Goal: Find specific page/section: Find specific page/section

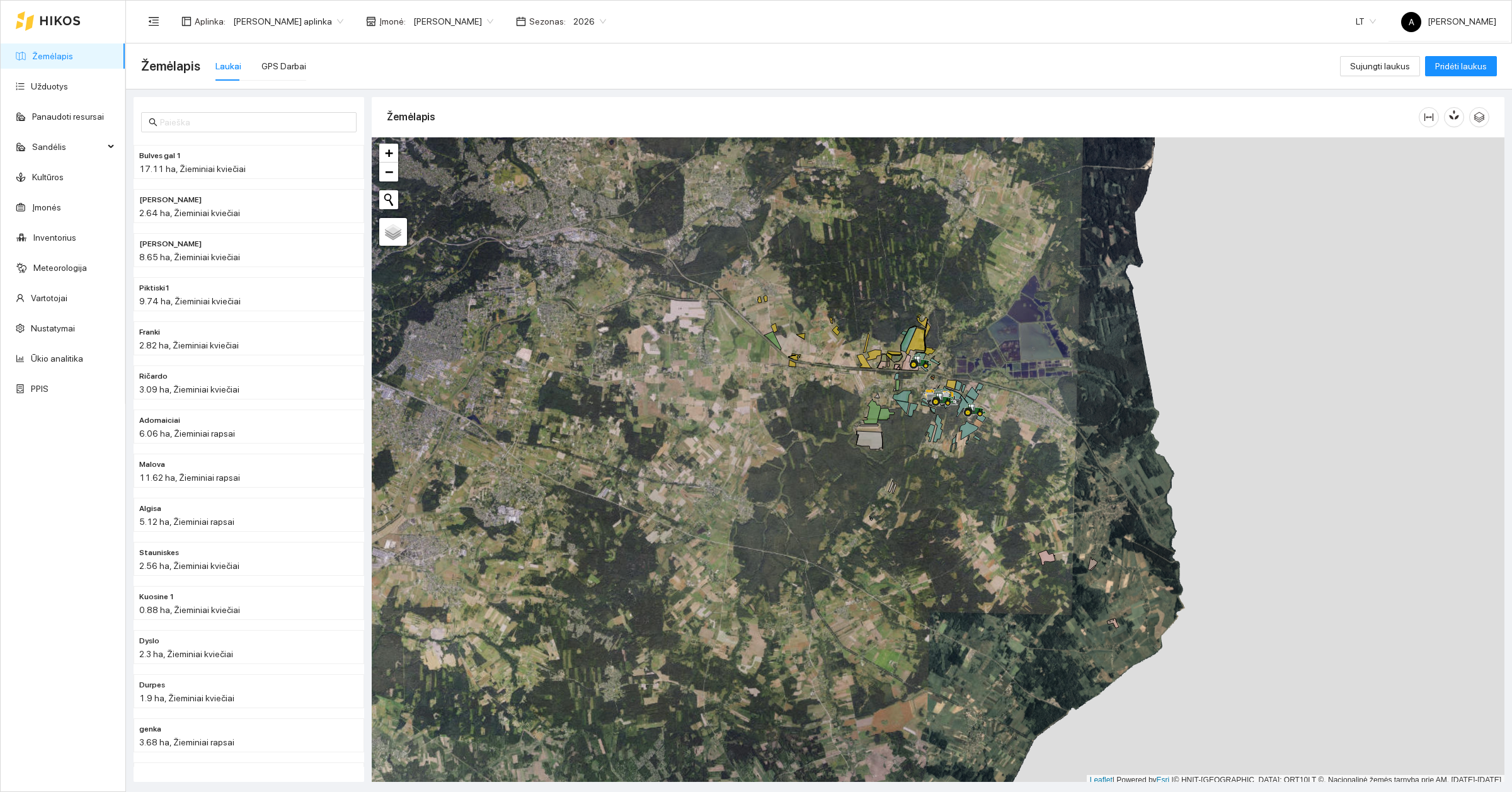
scroll to position [4, 0]
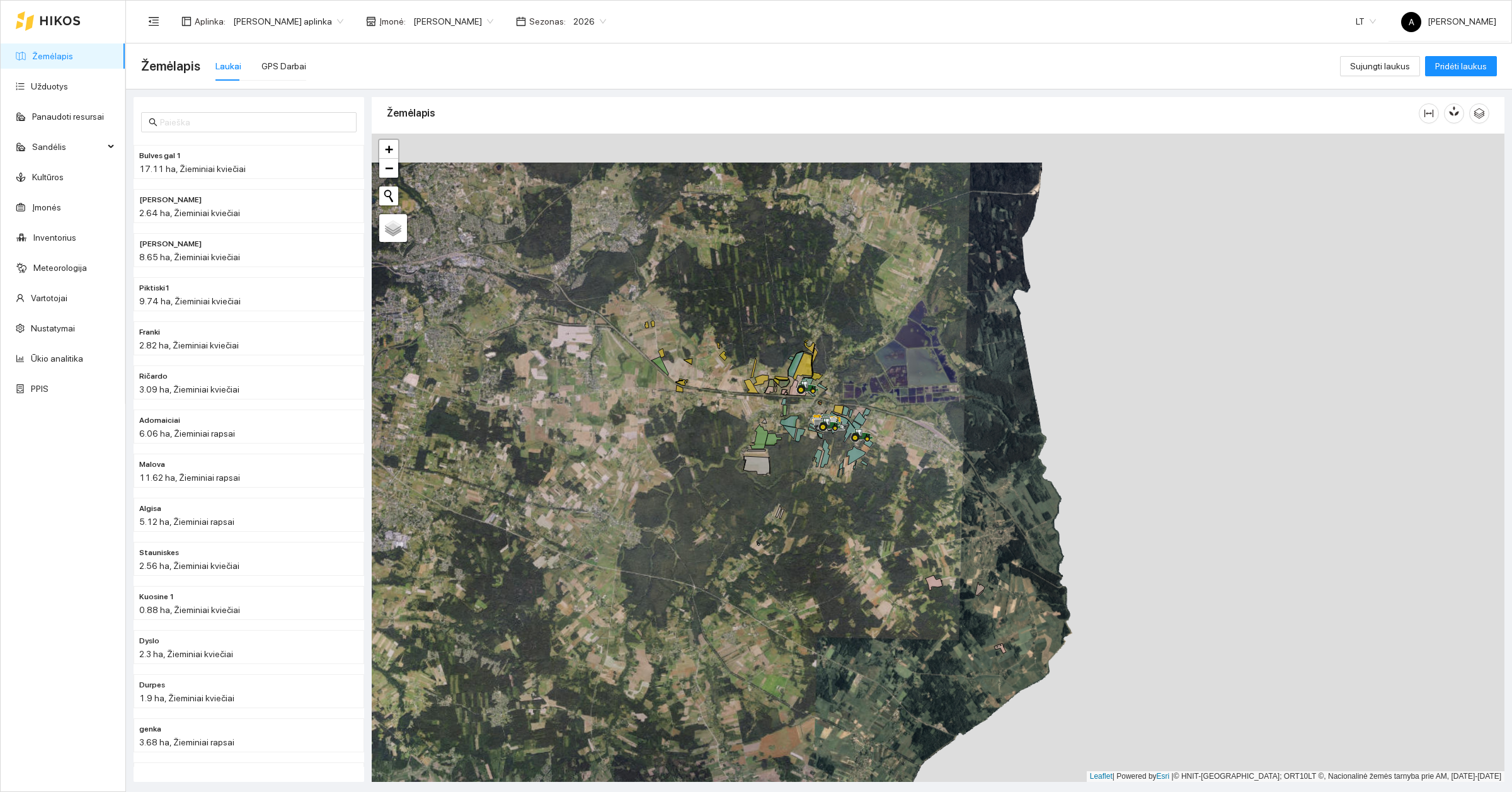
drag, startPoint x: 731, startPoint y: 442, endPoint x: 591, endPoint y: 483, distance: 145.9
click at [591, 483] on div at bounding box center [938, 458] width 1133 height 648
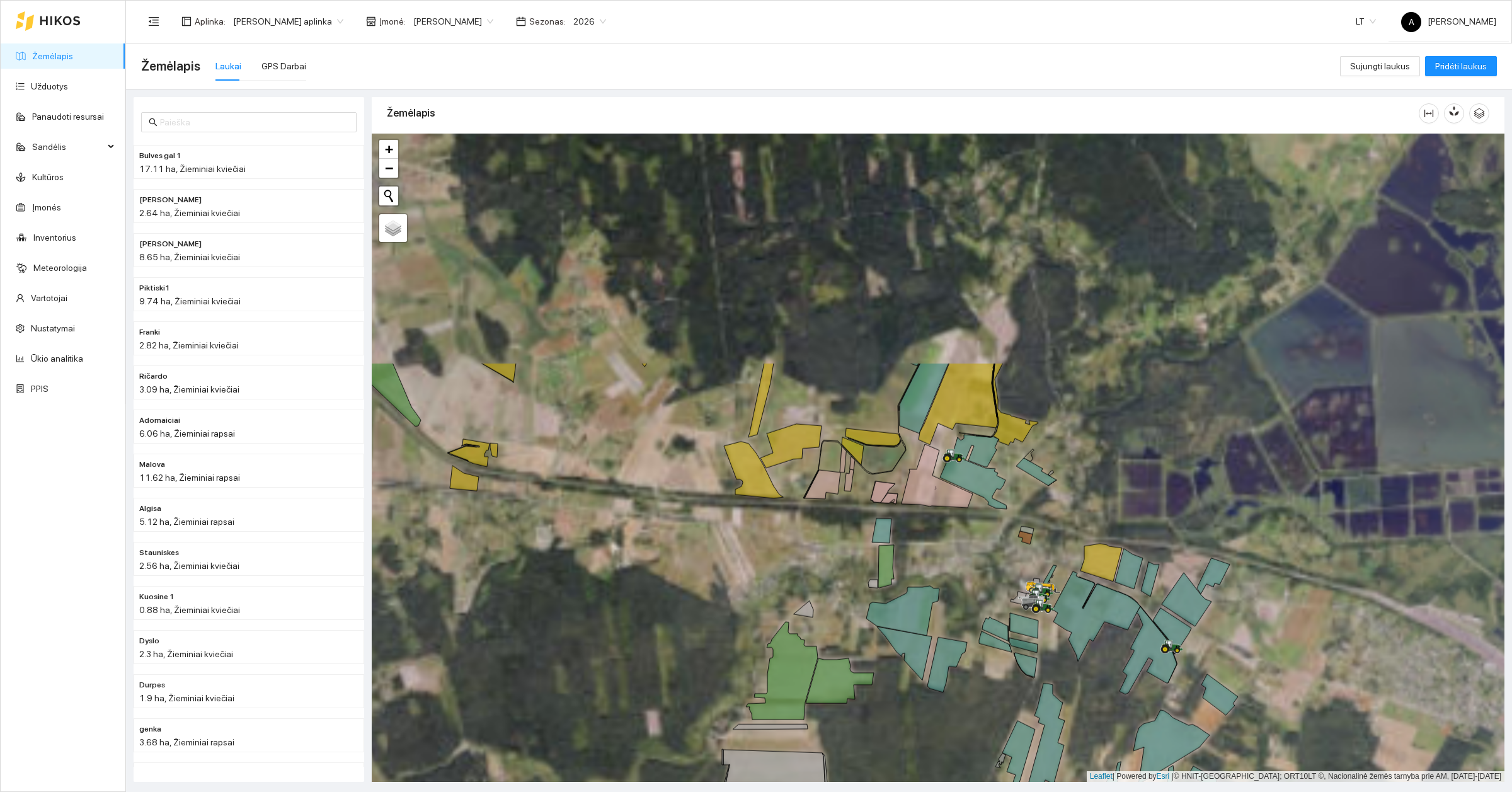
drag, startPoint x: 723, startPoint y: 429, endPoint x: 716, endPoint y: 712, distance: 283.1
click at [716, 621] on div at bounding box center [938, 458] width 1133 height 648
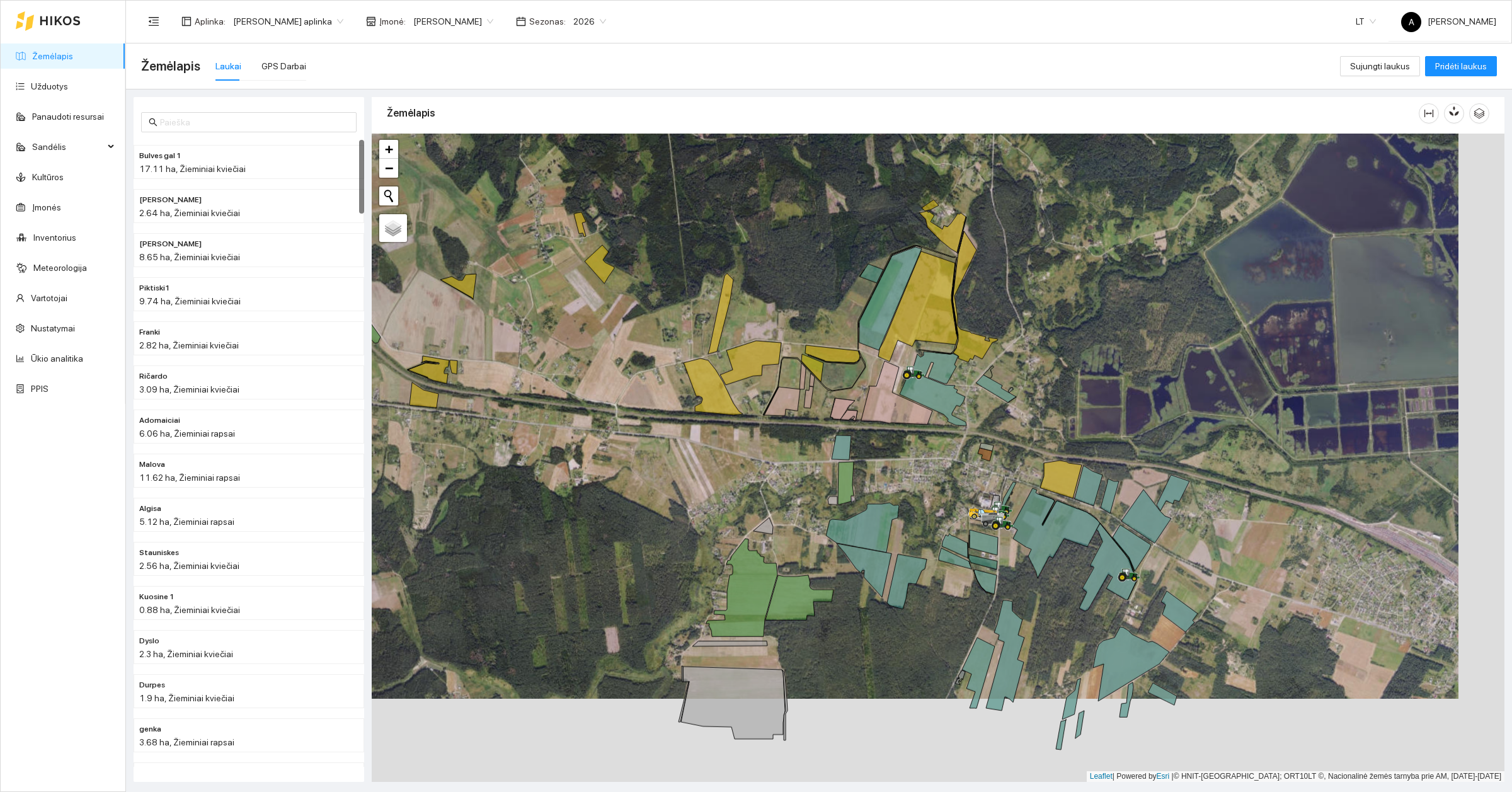
drag, startPoint x: 629, startPoint y: 469, endPoint x: 574, endPoint y: 384, distance: 101.2
click at [574, 384] on div at bounding box center [938, 458] width 1133 height 648
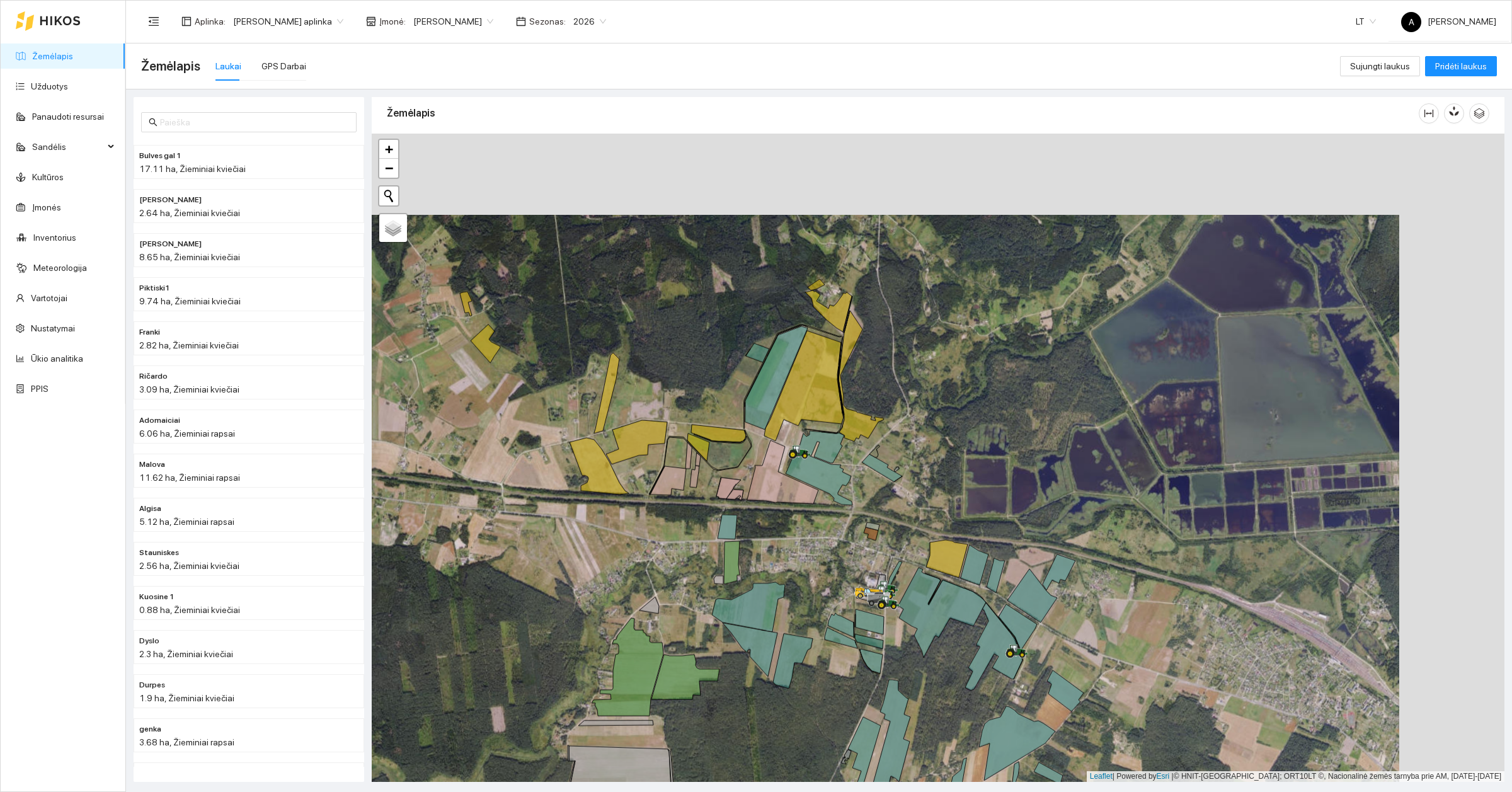
drag, startPoint x: 788, startPoint y: 475, endPoint x: 683, endPoint y: 556, distance: 132.6
click at [683, 556] on div at bounding box center [938, 458] width 1133 height 648
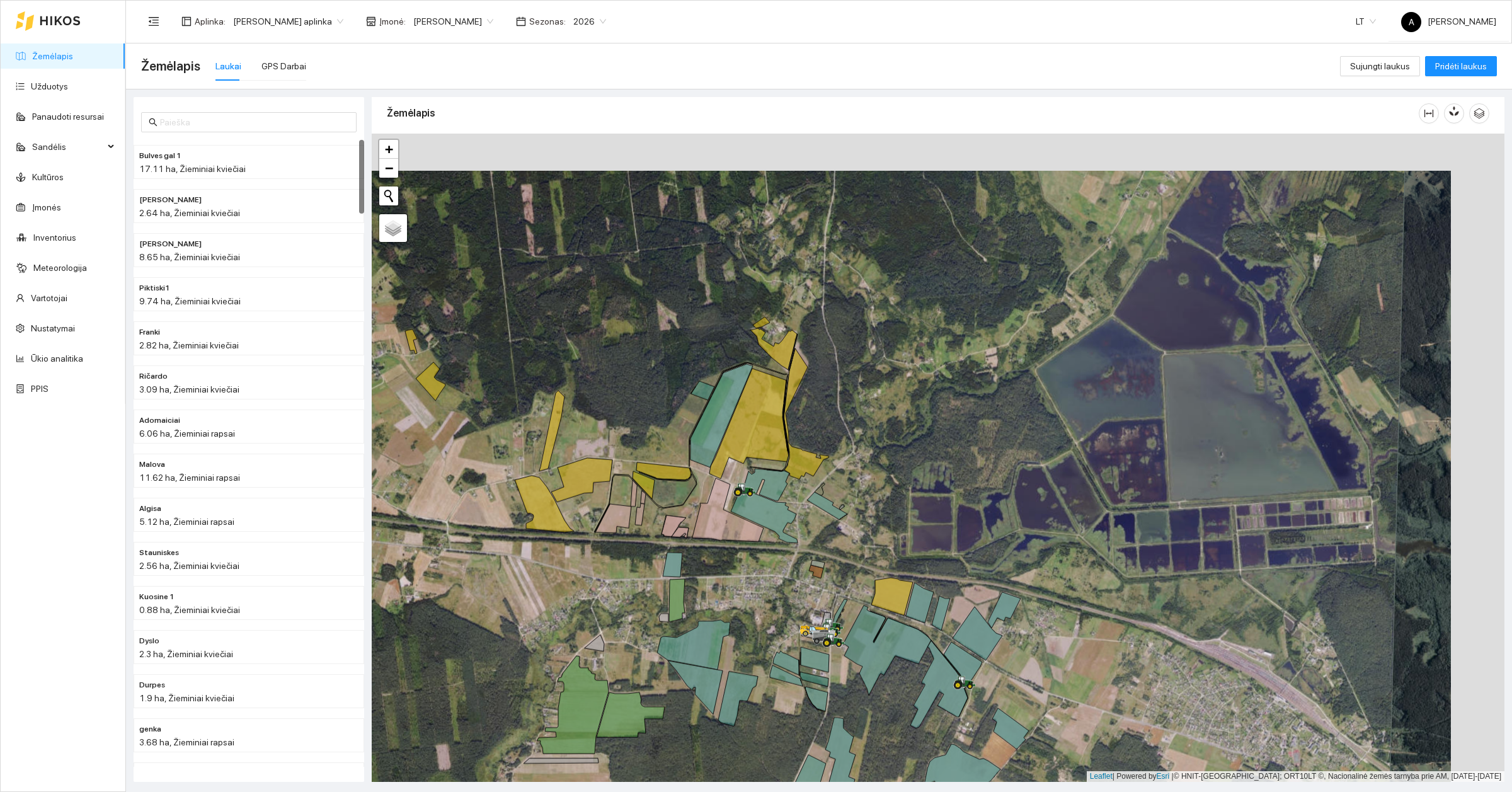
drag, startPoint x: 643, startPoint y: 556, endPoint x: 531, endPoint y: 580, distance: 114.5
click at [531, 580] on div at bounding box center [938, 458] width 1133 height 648
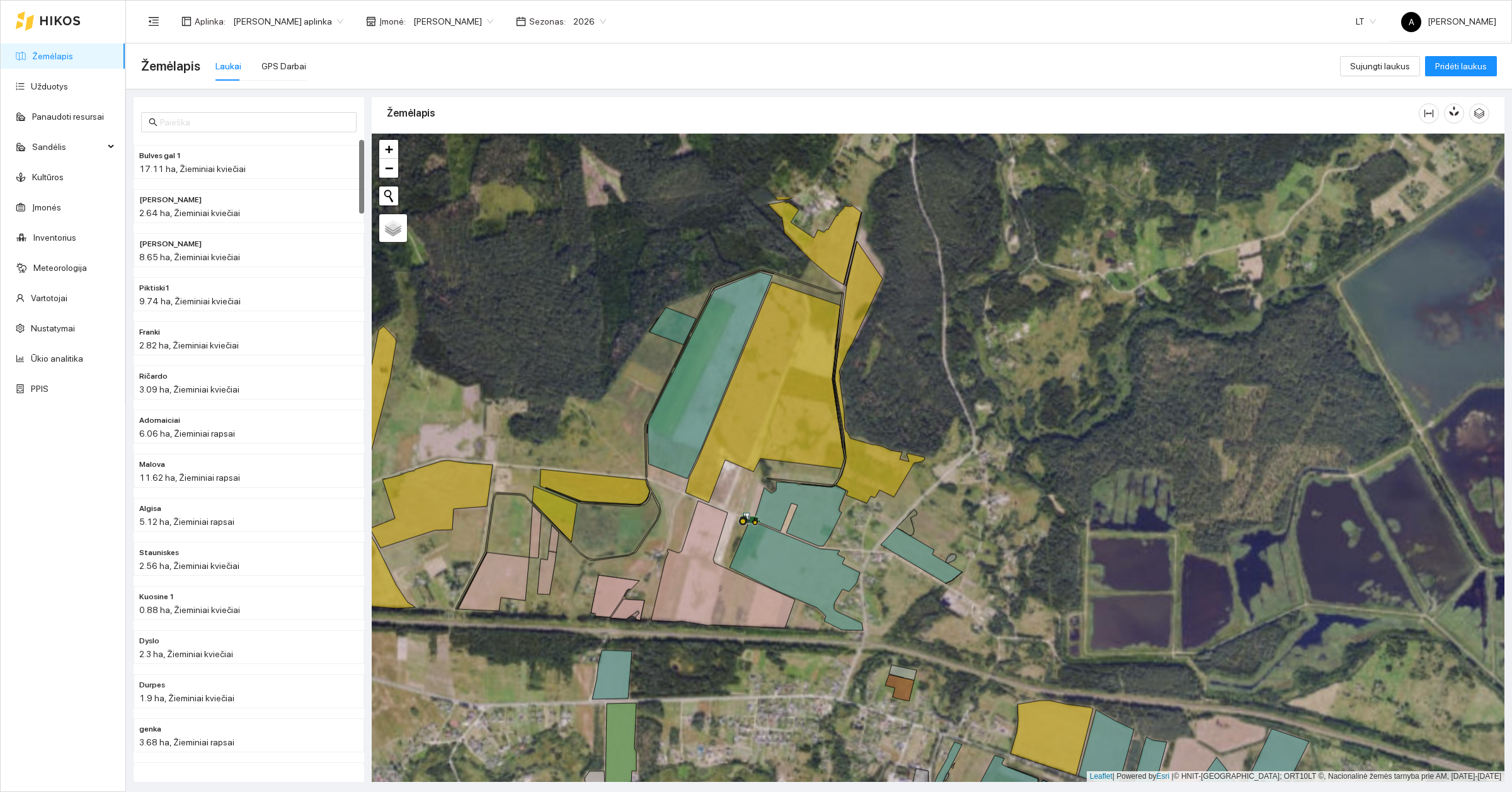
drag, startPoint x: 705, startPoint y: 552, endPoint x: 782, endPoint y: 681, distance: 150.2
click at [782, 621] on div at bounding box center [938, 458] width 1133 height 648
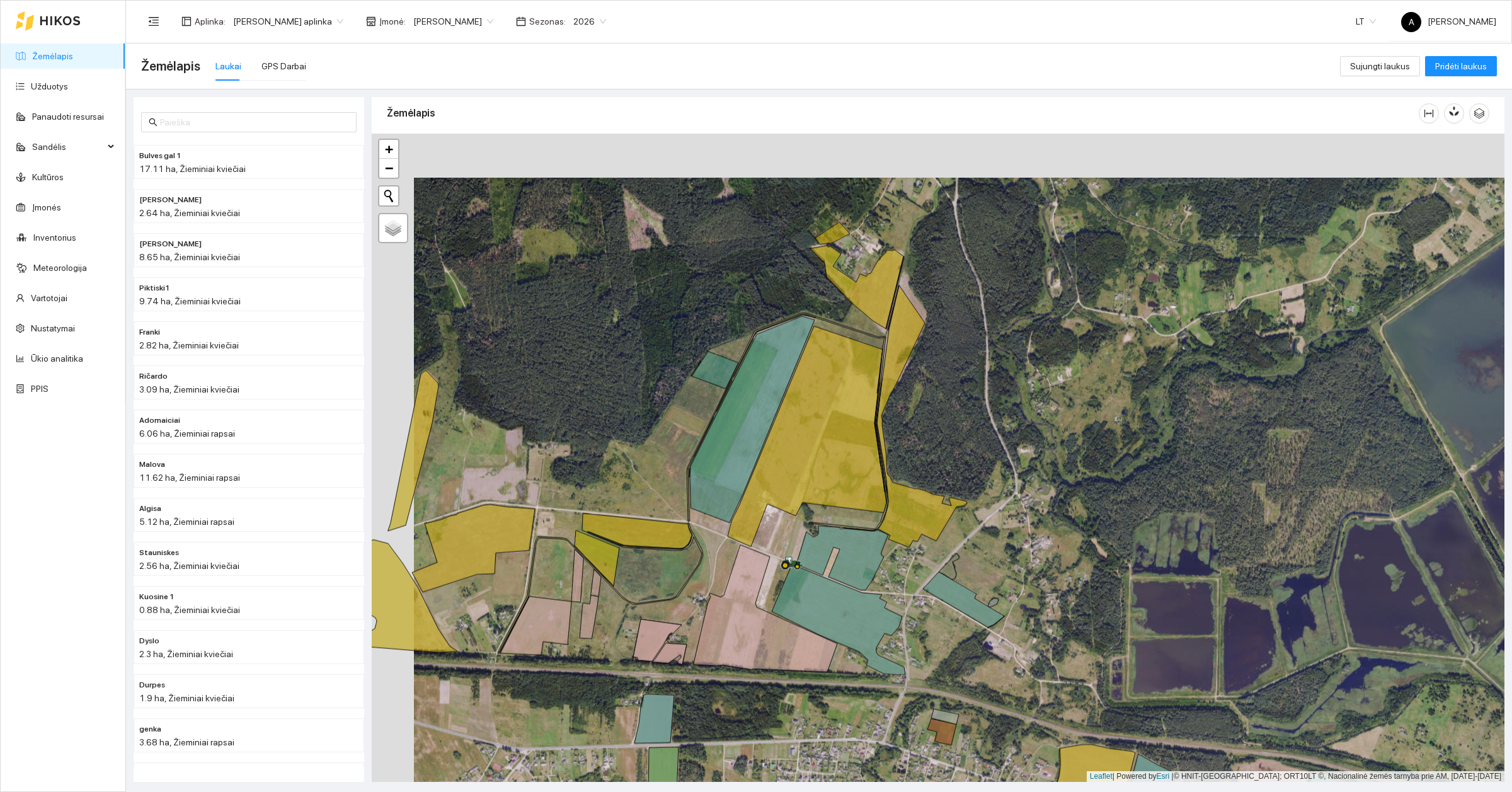
drag, startPoint x: 834, startPoint y: 652, endPoint x: 937, endPoint y: 650, distance: 103.0
click at [937, 621] on div at bounding box center [938, 458] width 1133 height 648
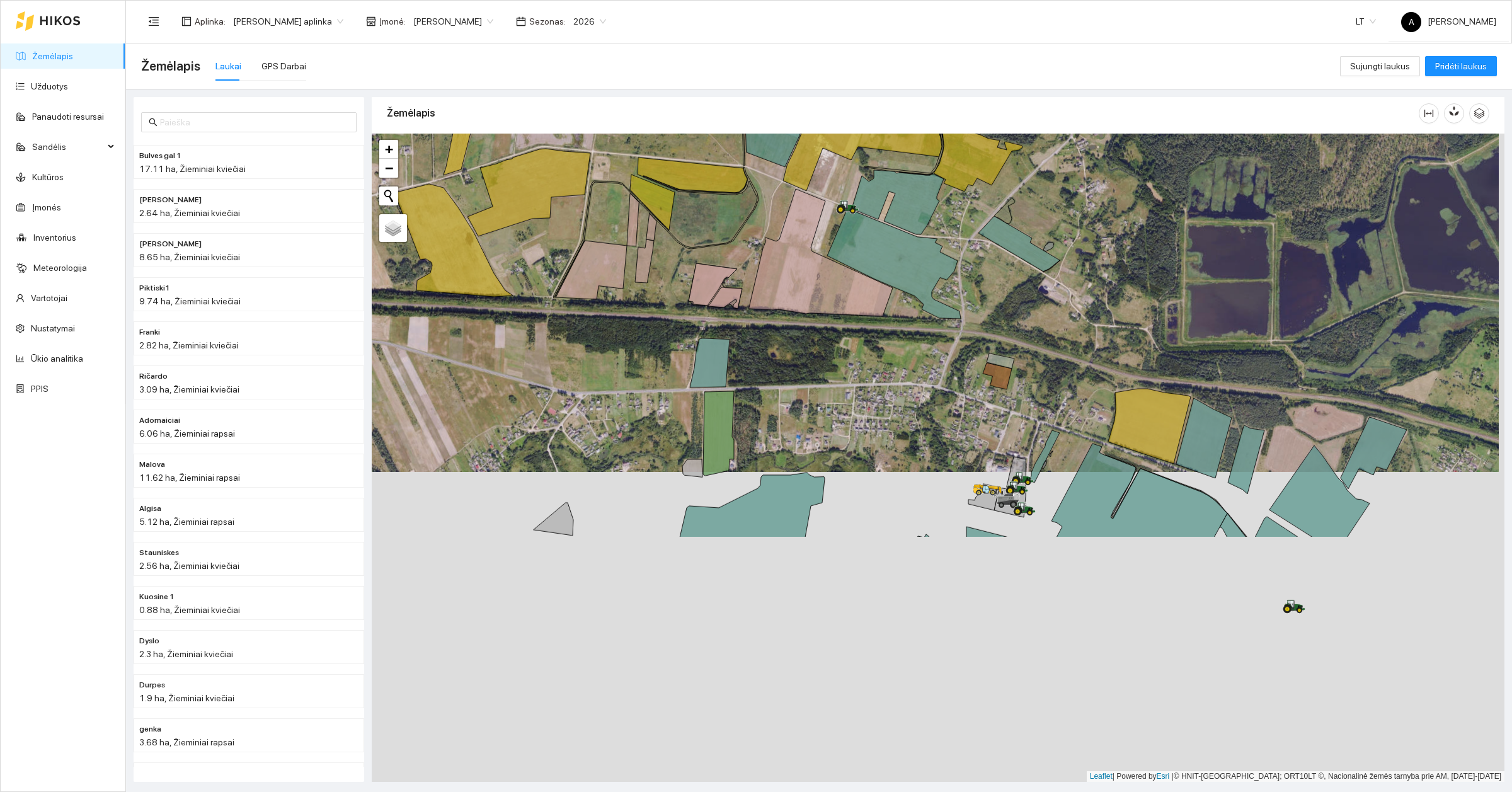
drag, startPoint x: 1232, startPoint y: 620, endPoint x: 1216, endPoint y: 291, distance: 329.4
click at [1209, 291] on div at bounding box center [938, 458] width 1133 height 648
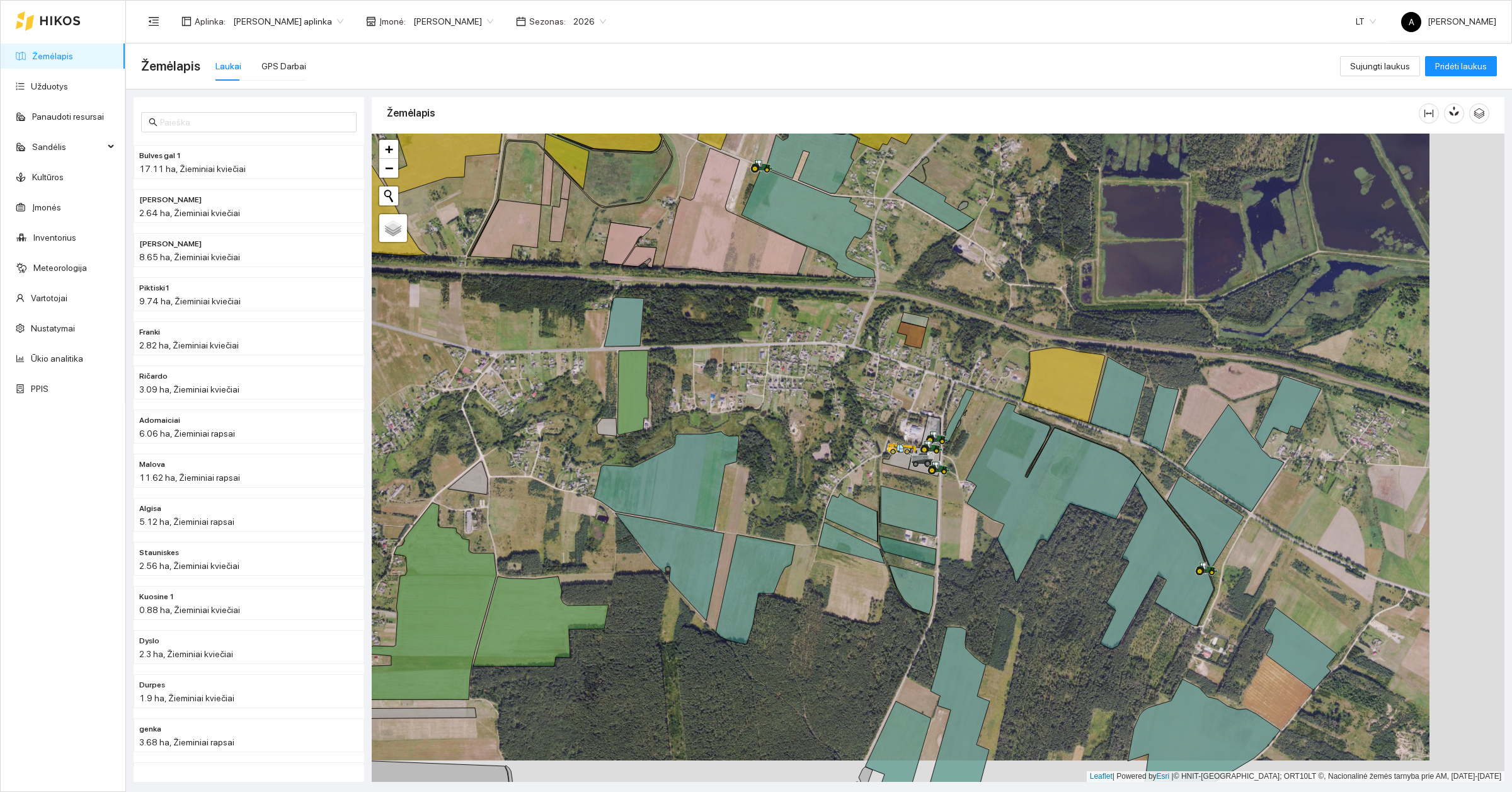
drag, startPoint x: 861, startPoint y: 441, endPoint x: 786, endPoint y: 419, distance: 78.2
click at [786, 419] on div at bounding box center [938, 458] width 1133 height 648
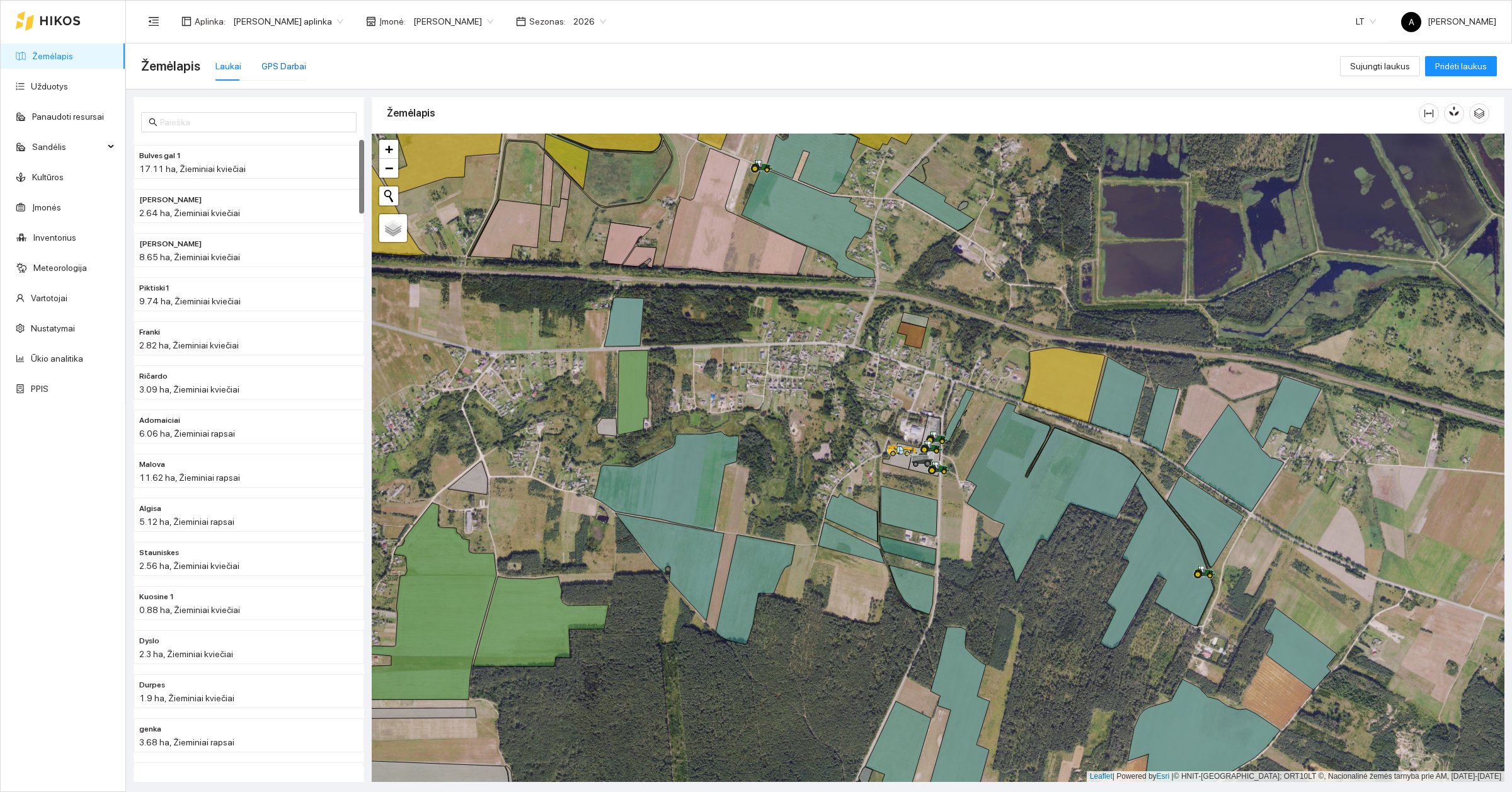
click at [284, 65] on div "GPS Darbai" at bounding box center [283, 66] width 45 height 14
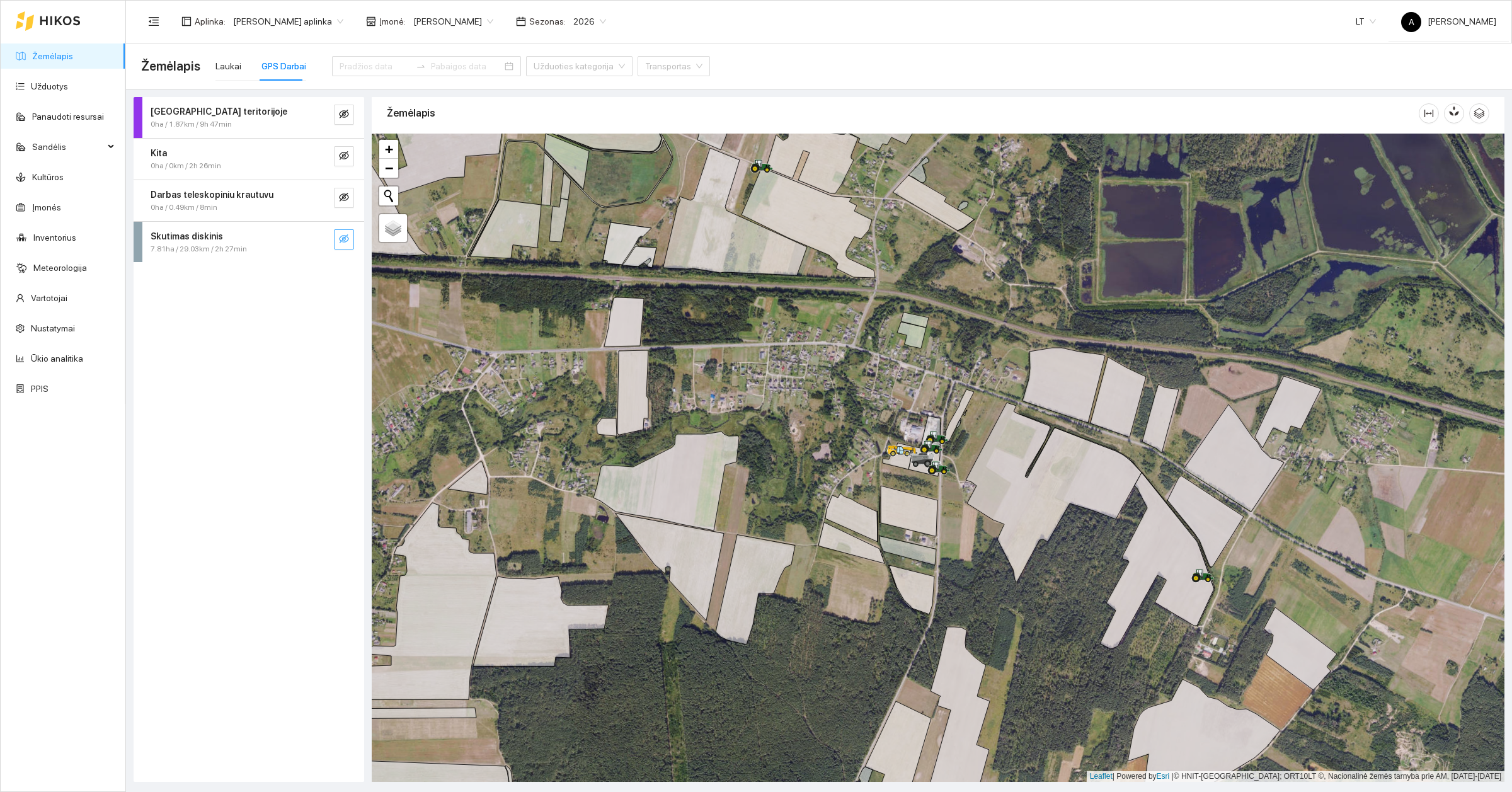
click at [341, 241] on icon "eye-invisible" at bounding box center [343, 239] width 10 height 9
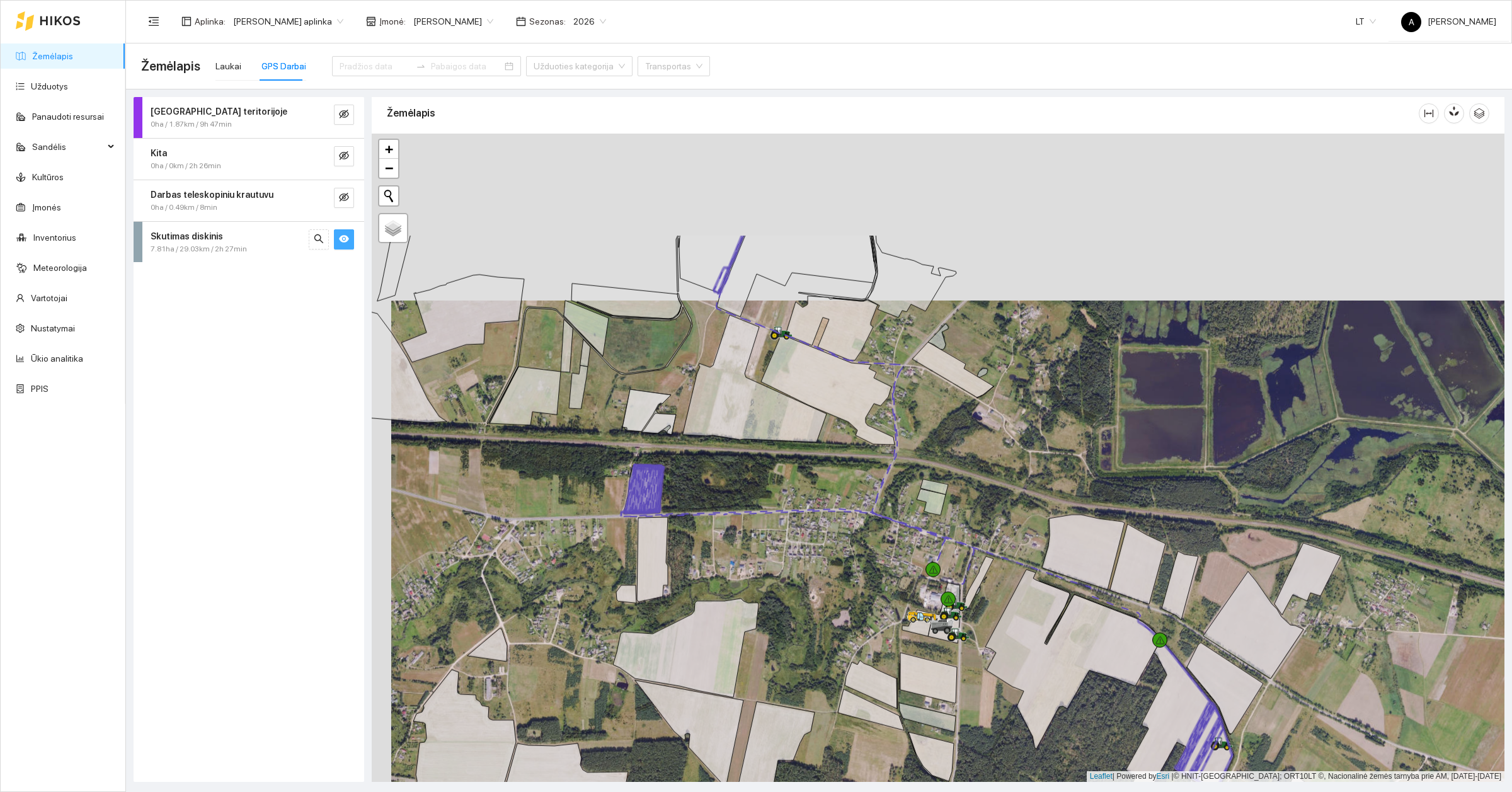
drag, startPoint x: 794, startPoint y: 414, endPoint x: 814, endPoint y: 584, distance: 171.2
click at [814, 584] on div at bounding box center [938, 458] width 1133 height 648
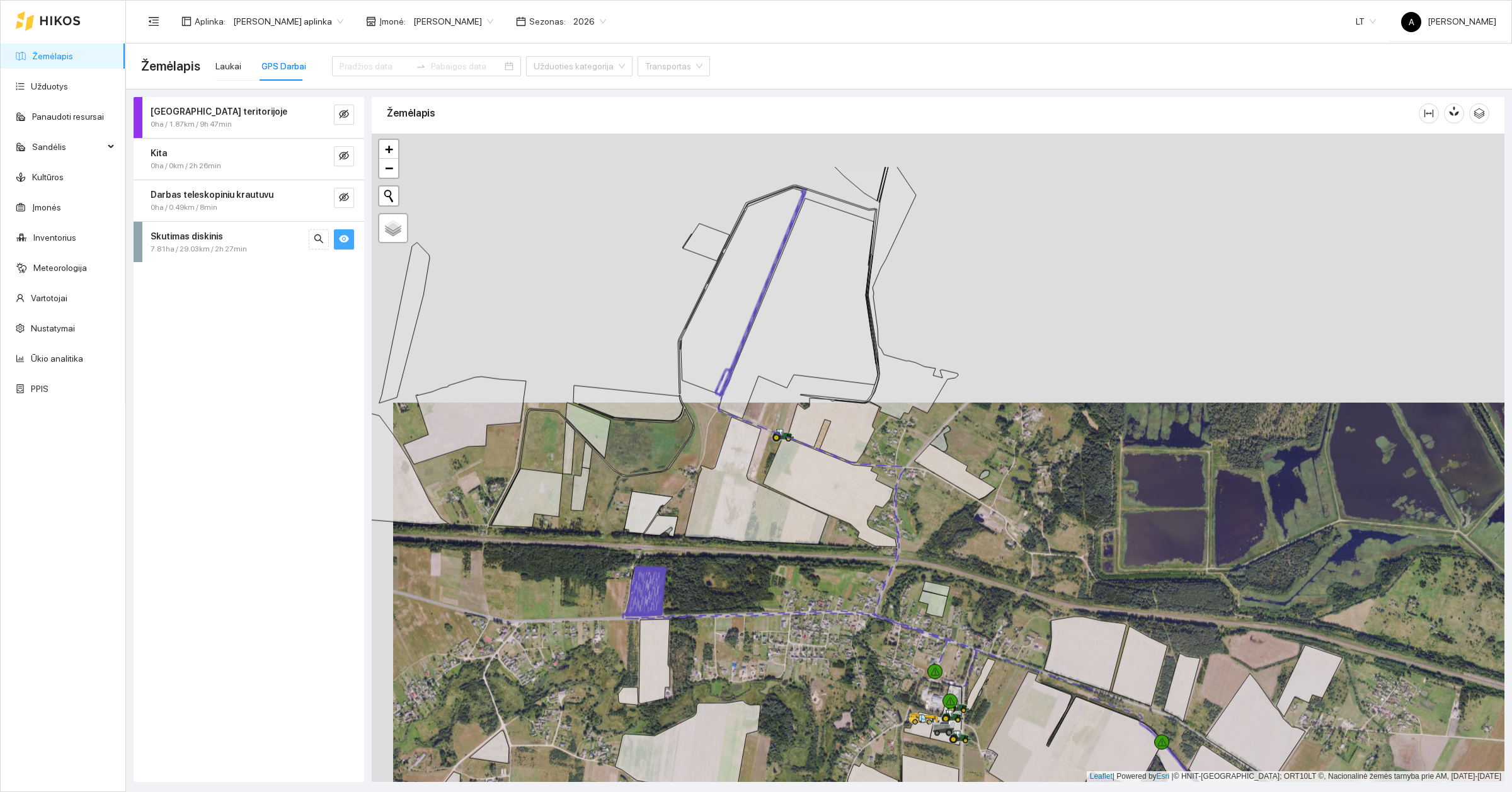
drag, startPoint x: 803, startPoint y: 476, endPoint x: 803, endPoint y: 555, distance: 79.0
click at [803, 555] on div at bounding box center [938, 458] width 1133 height 648
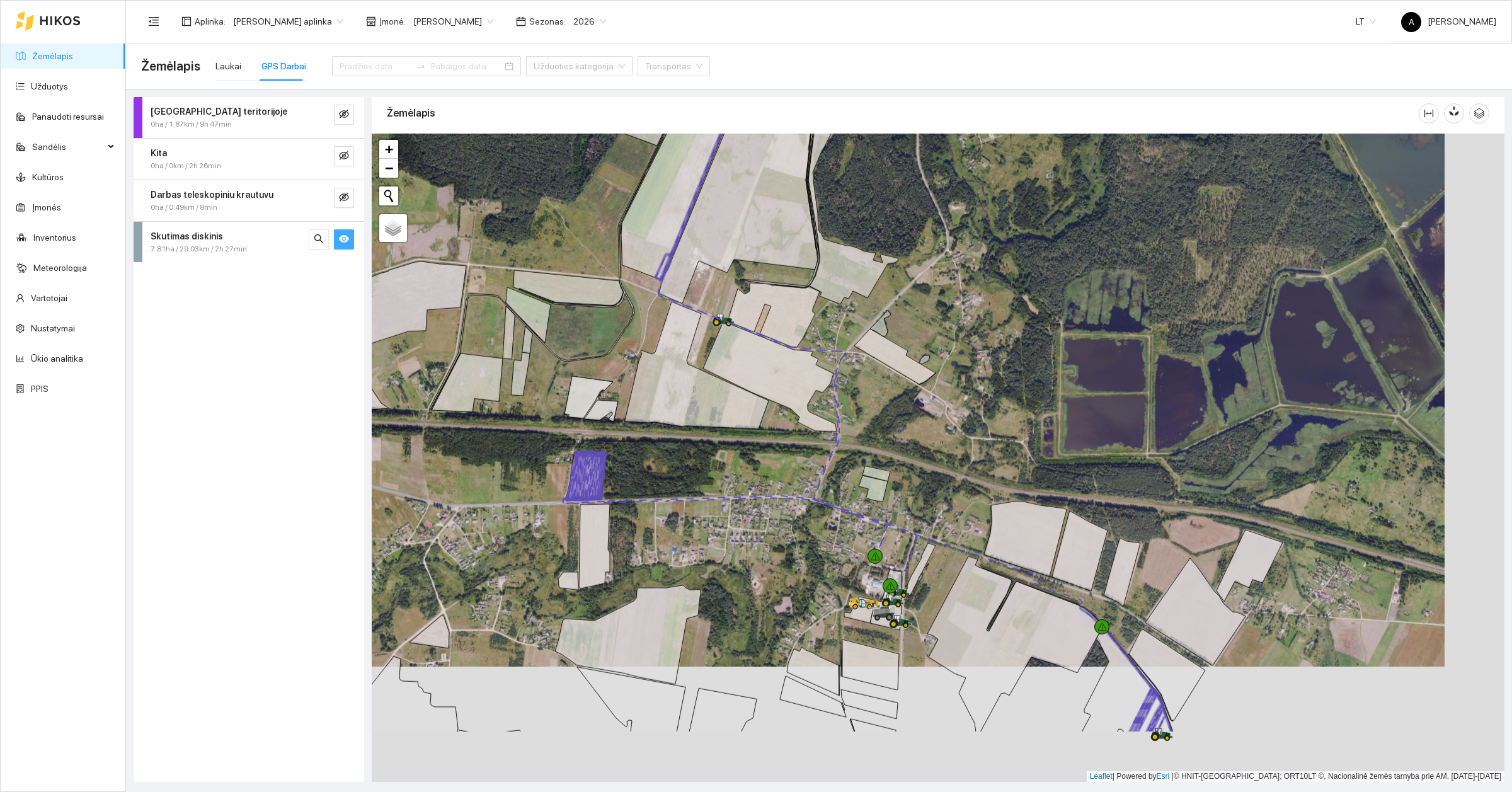
drag, startPoint x: 798, startPoint y: 638, endPoint x: 738, endPoint y: 523, distance: 129.7
click at [738, 523] on div at bounding box center [938, 458] width 1133 height 648
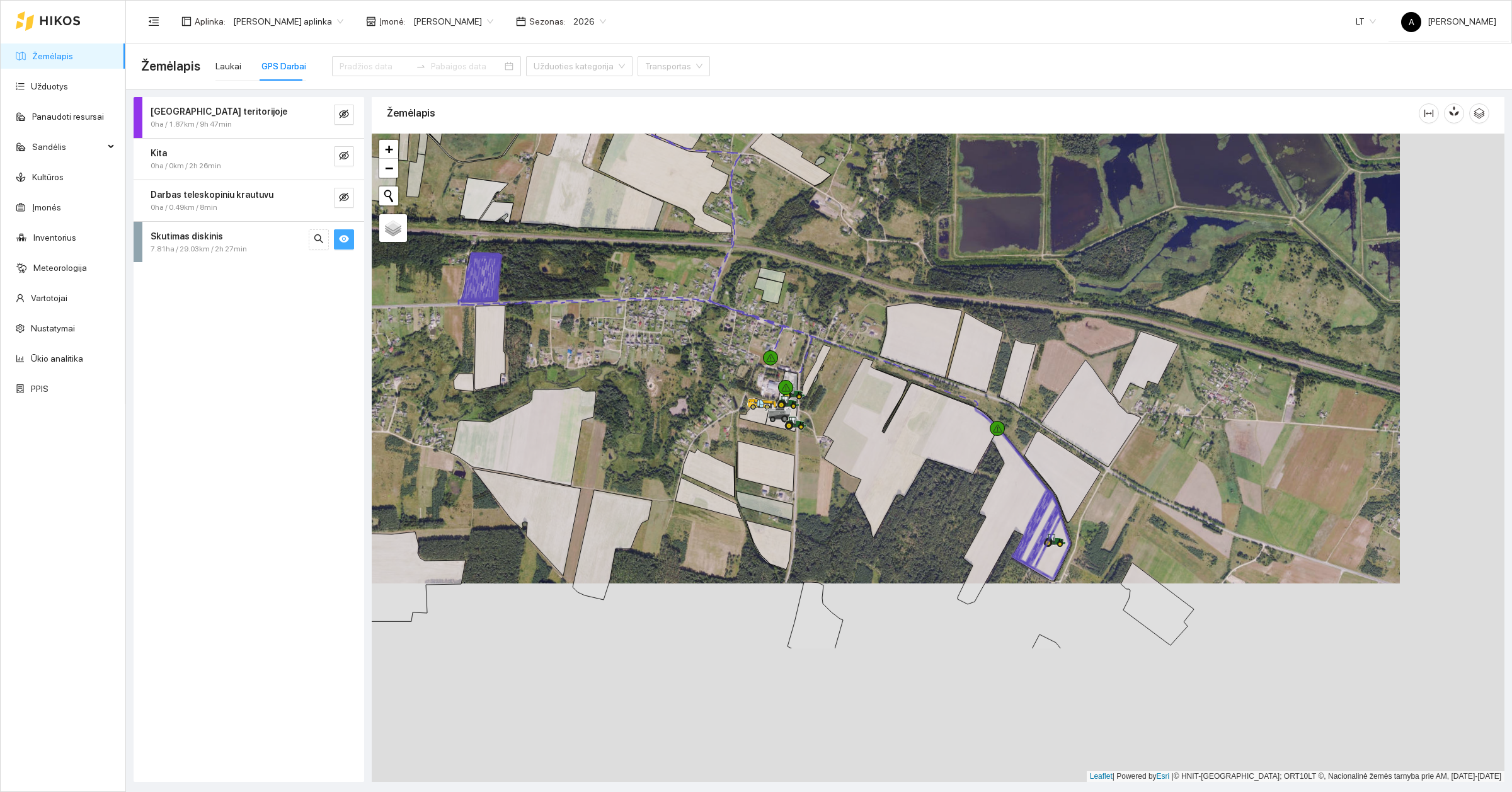
drag, startPoint x: 744, startPoint y: 518, endPoint x: 639, endPoint y: 319, distance: 225.0
click at [639, 319] on div at bounding box center [938, 458] width 1133 height 648
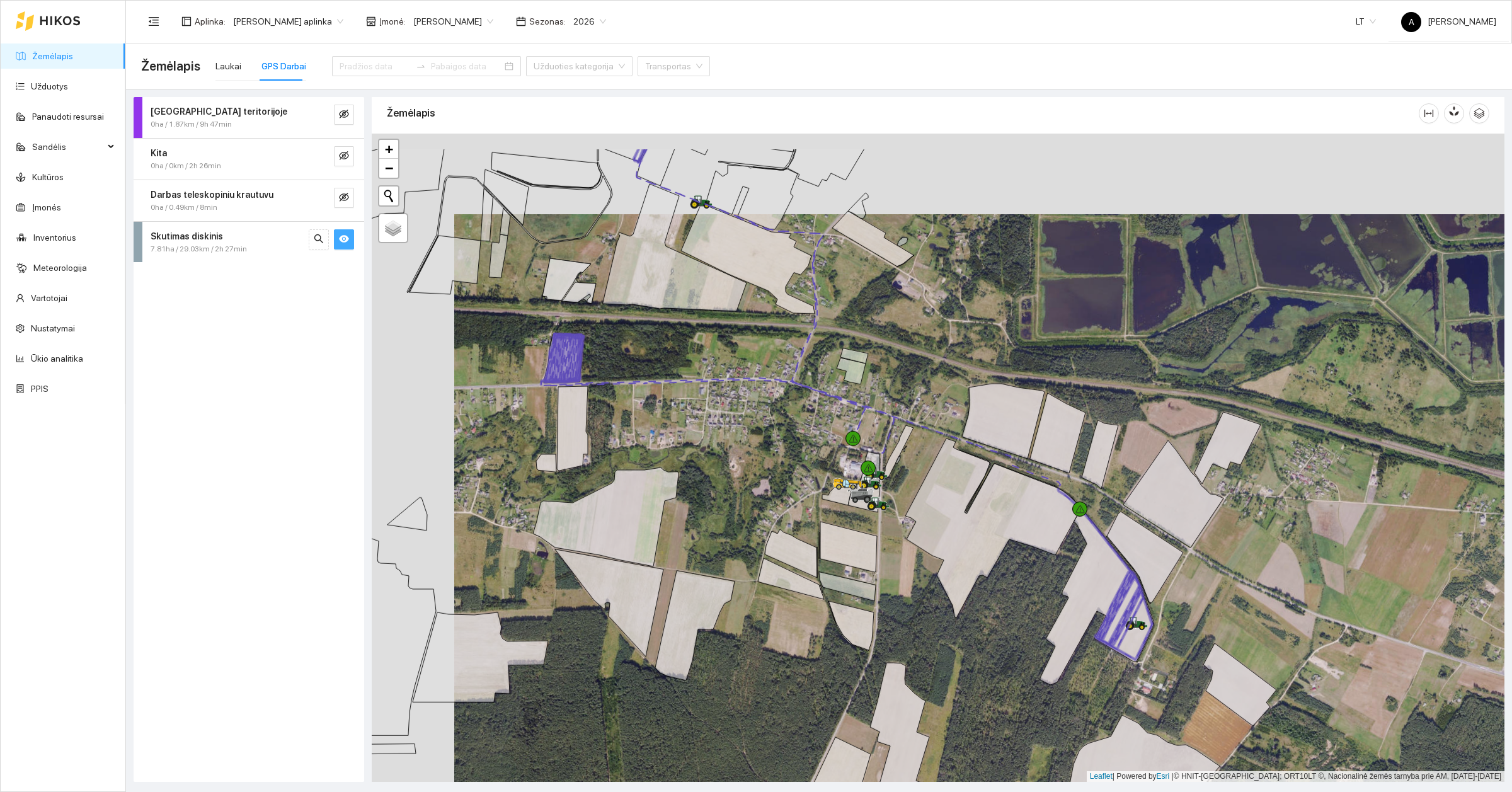
drag, startPoint x: 690, startPoint y: 568, endPoint x: 773, endPoint y: 650, distance: 116.7
click at [773, 621] on div at bounding box center [938, 458] width 1133 height 648
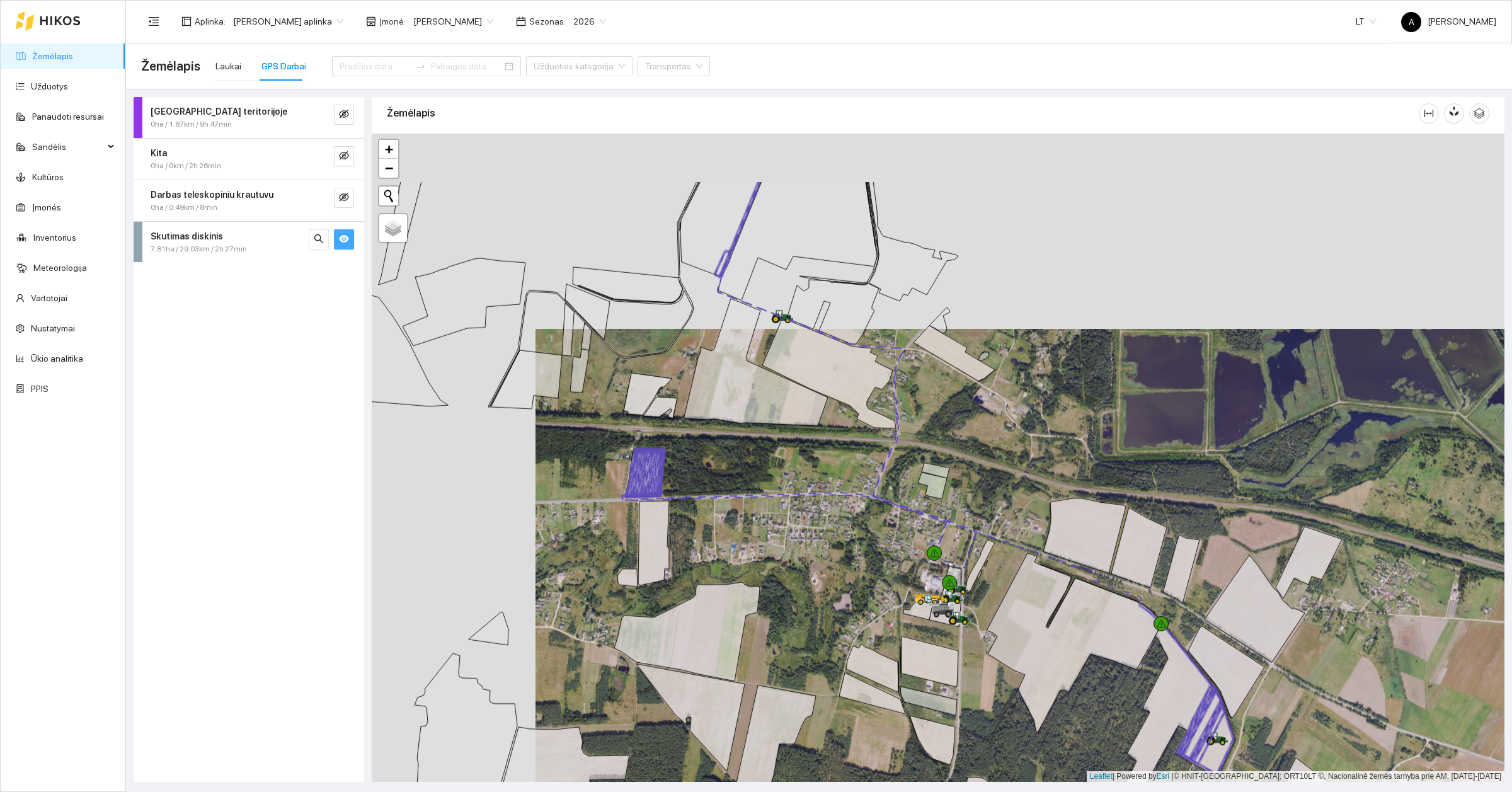
drag, startPoint x: 756, startPoint y: 401, endPoint x: 843, endPoint y: 521, distance: 148.2
click at [843, 521] on div at bounding box center [938, 458] width 1133 height 648
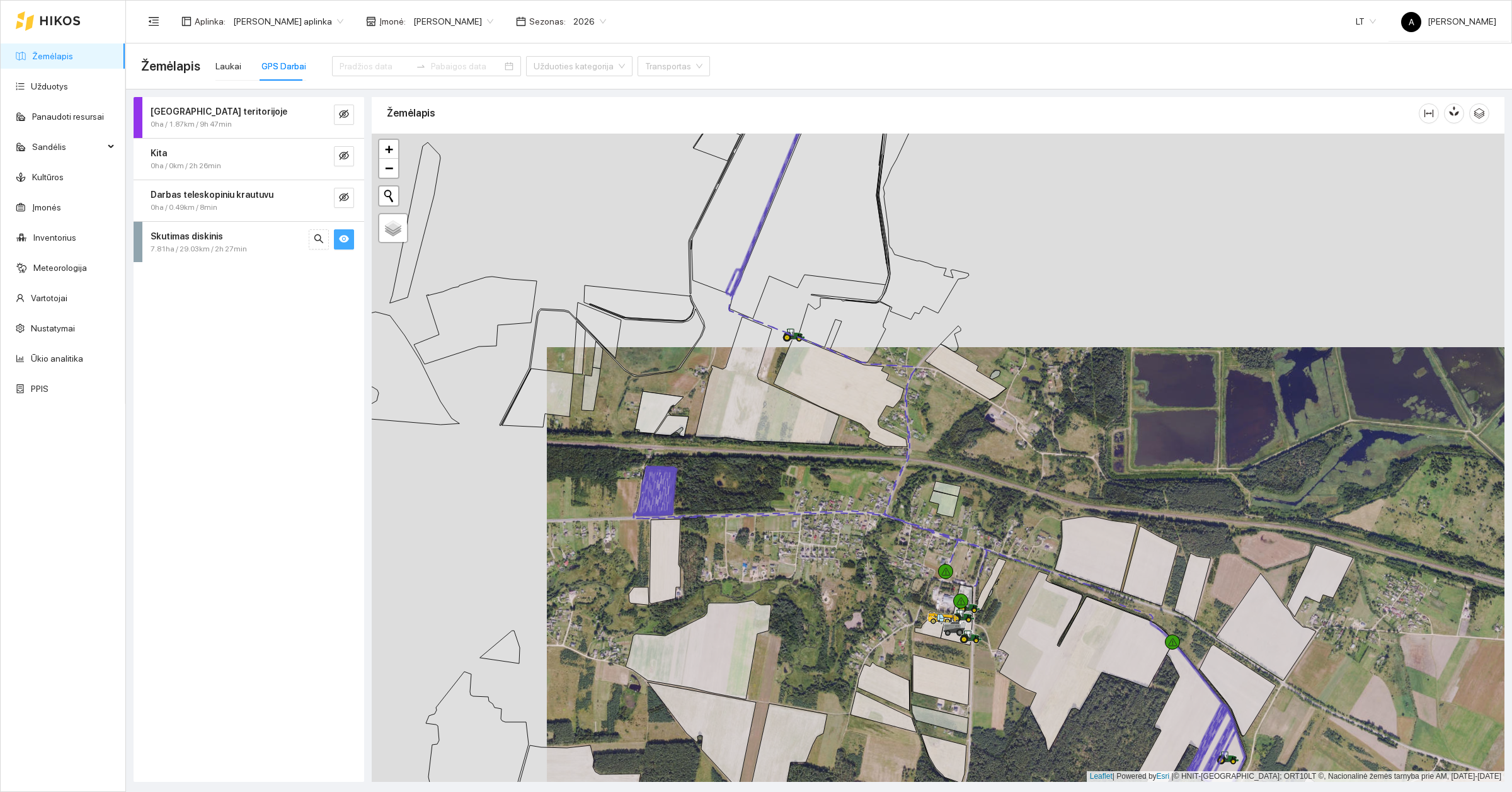
click at [348, 243] on icon "eye" at bounding box center [343, 238] width 10 height 10
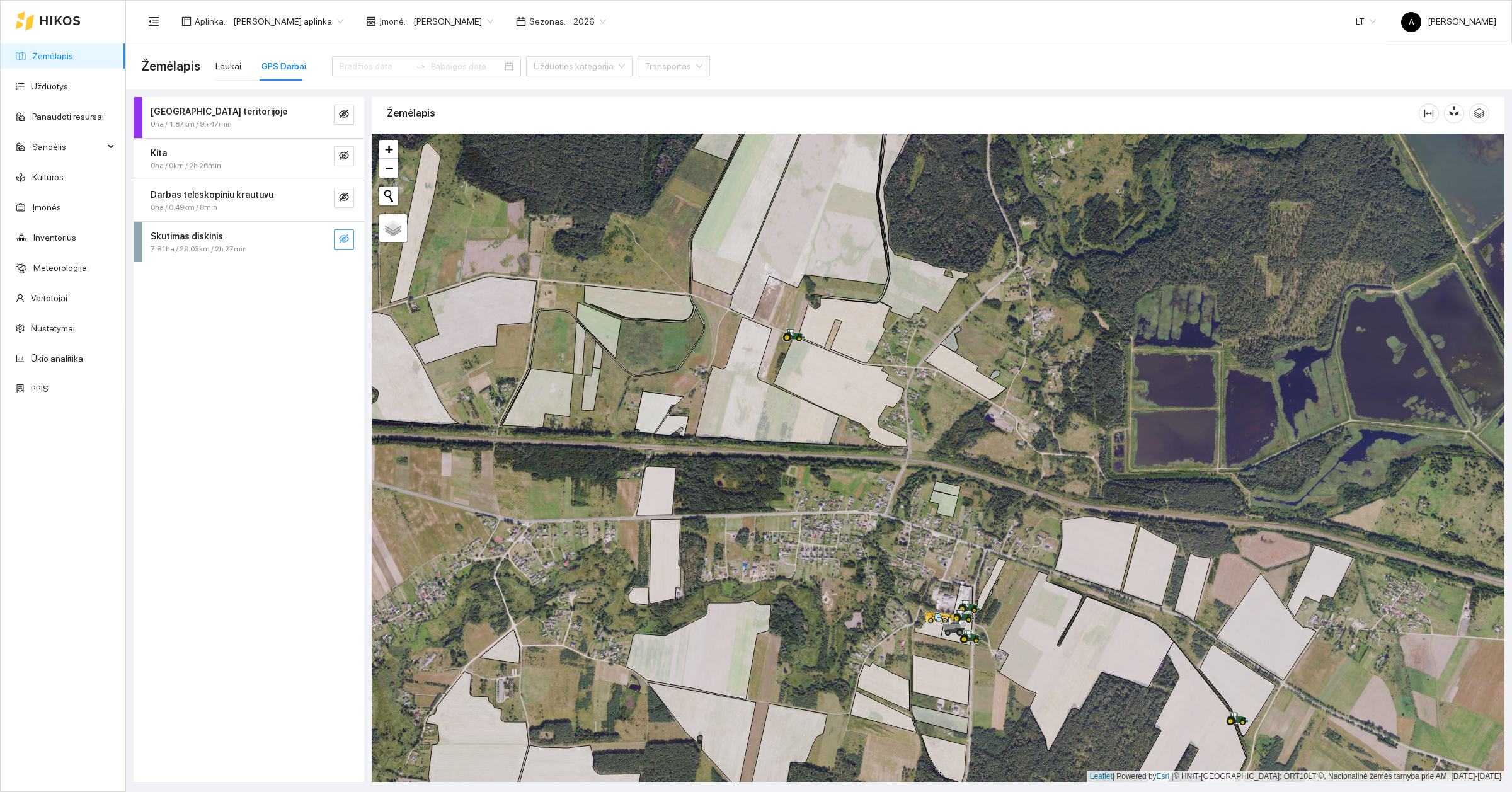
click at [53, 51] on link "Žemėlapis" at bounding box center [52, 56] width 41 height 10
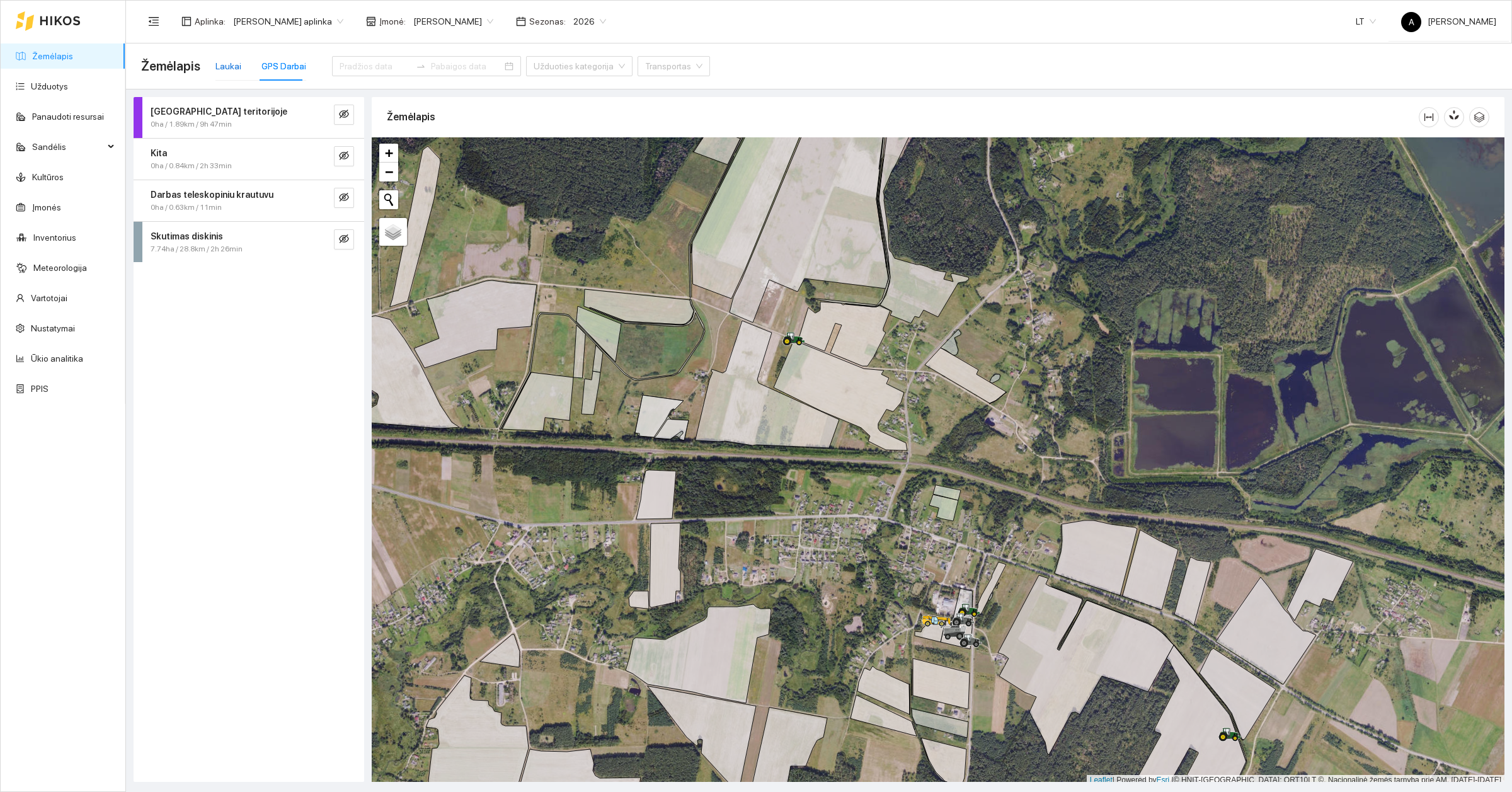
click at [235, 64] on div "Laukai" at bounding box center [228, 66] width 26 height 14
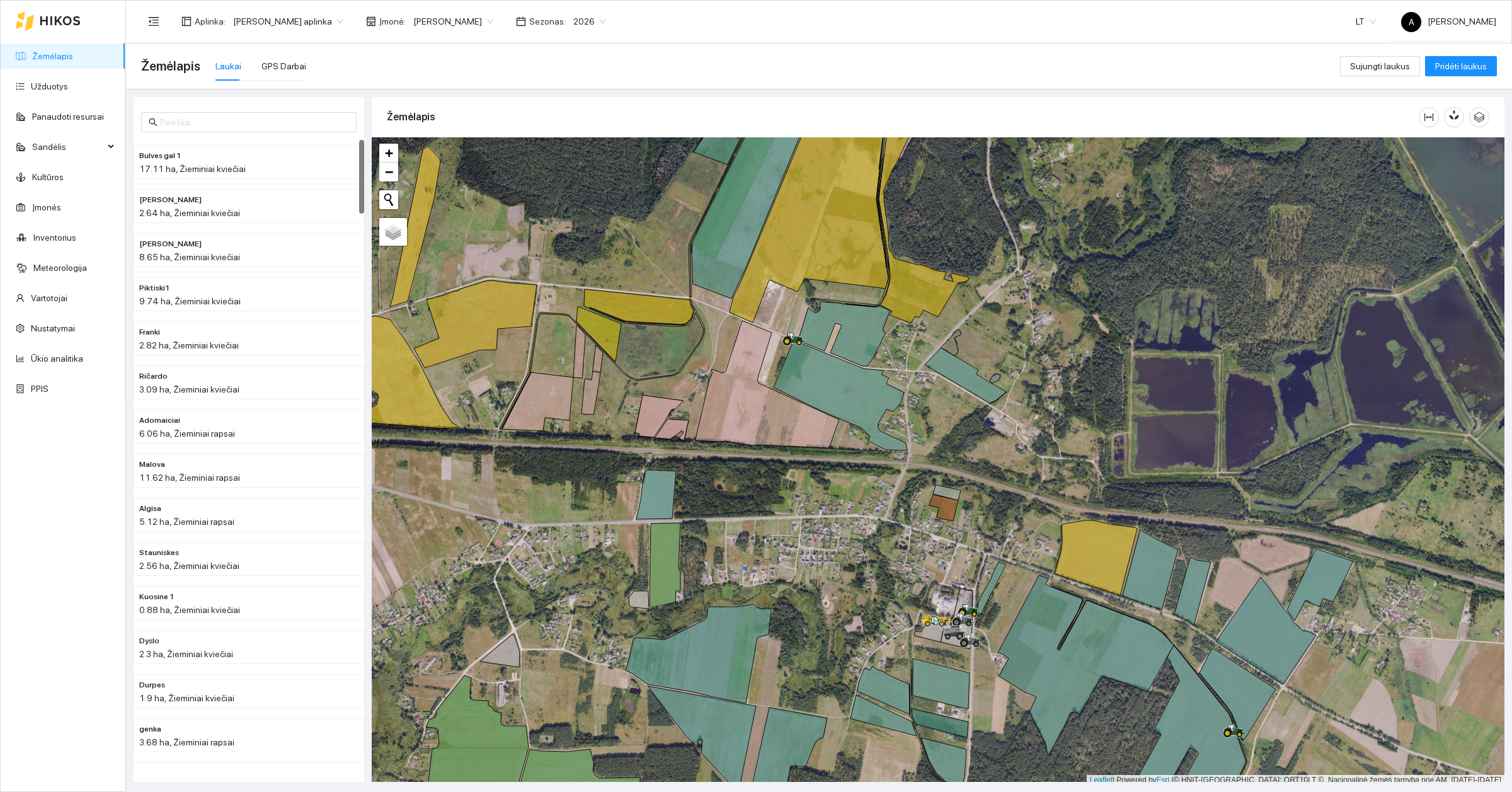
scroll to position [4, 0]
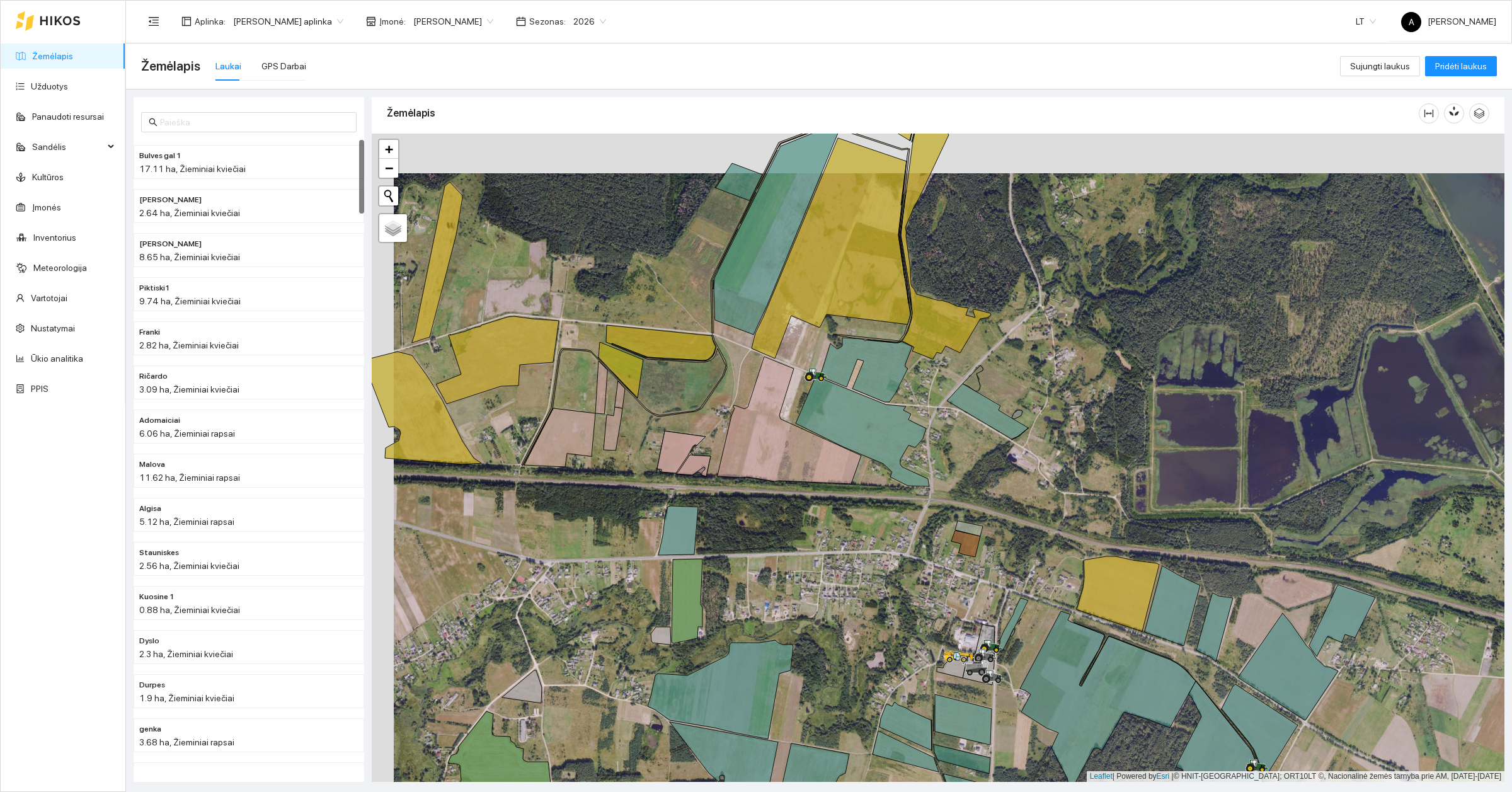
drag, startPoint x: 735, startPoint y: 499, endPoint x: 757, endPoint y: 539, distance: 45.7
click at [757, 539] on div at bounding box center [938, 458] width 1133 height 648
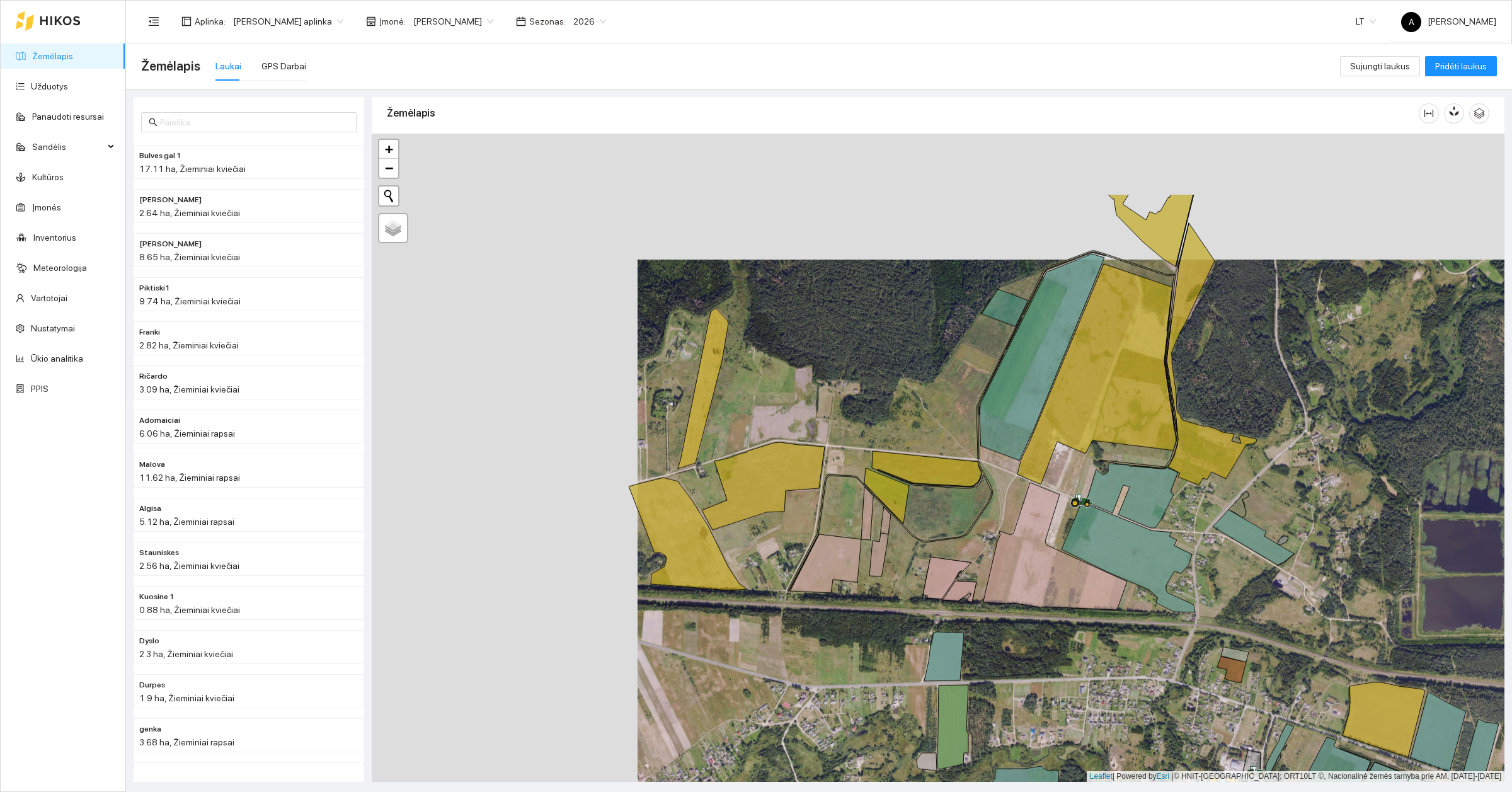
drag, startPoint x: 719, startPoint y: 399, endPoint x: 909, endPoint y: 525, distance: 228.0
click at [984, 521] on div at bounding box center [938, 458] width 1133 height 648
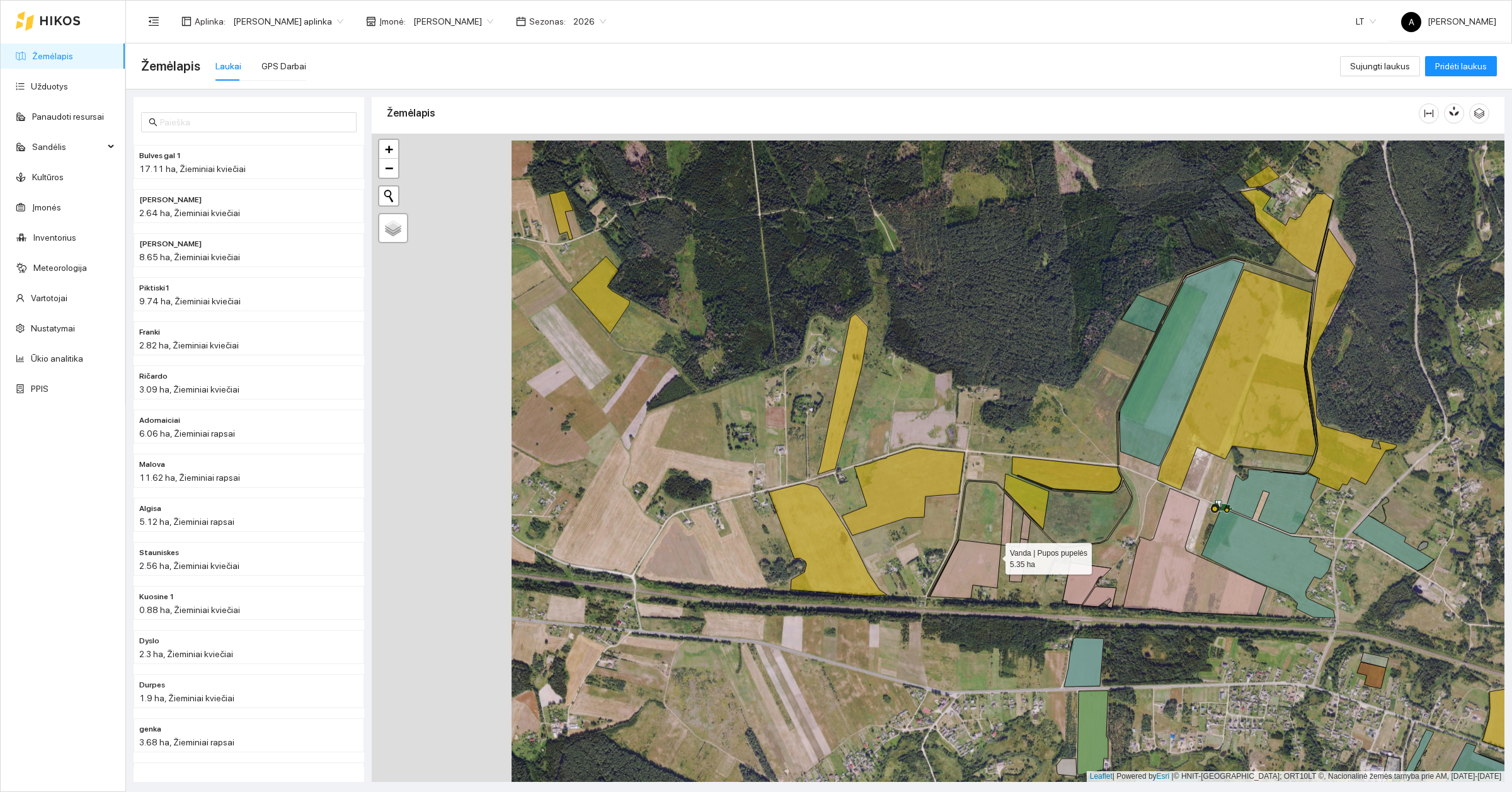
drag, startPoint x: 961, startPoint y: 556, endPoint x: 1024, endPoint y: 543, distance: 64.3
click at [1001, 543] on icon at bounding box center [965, 569] width 71 height 58
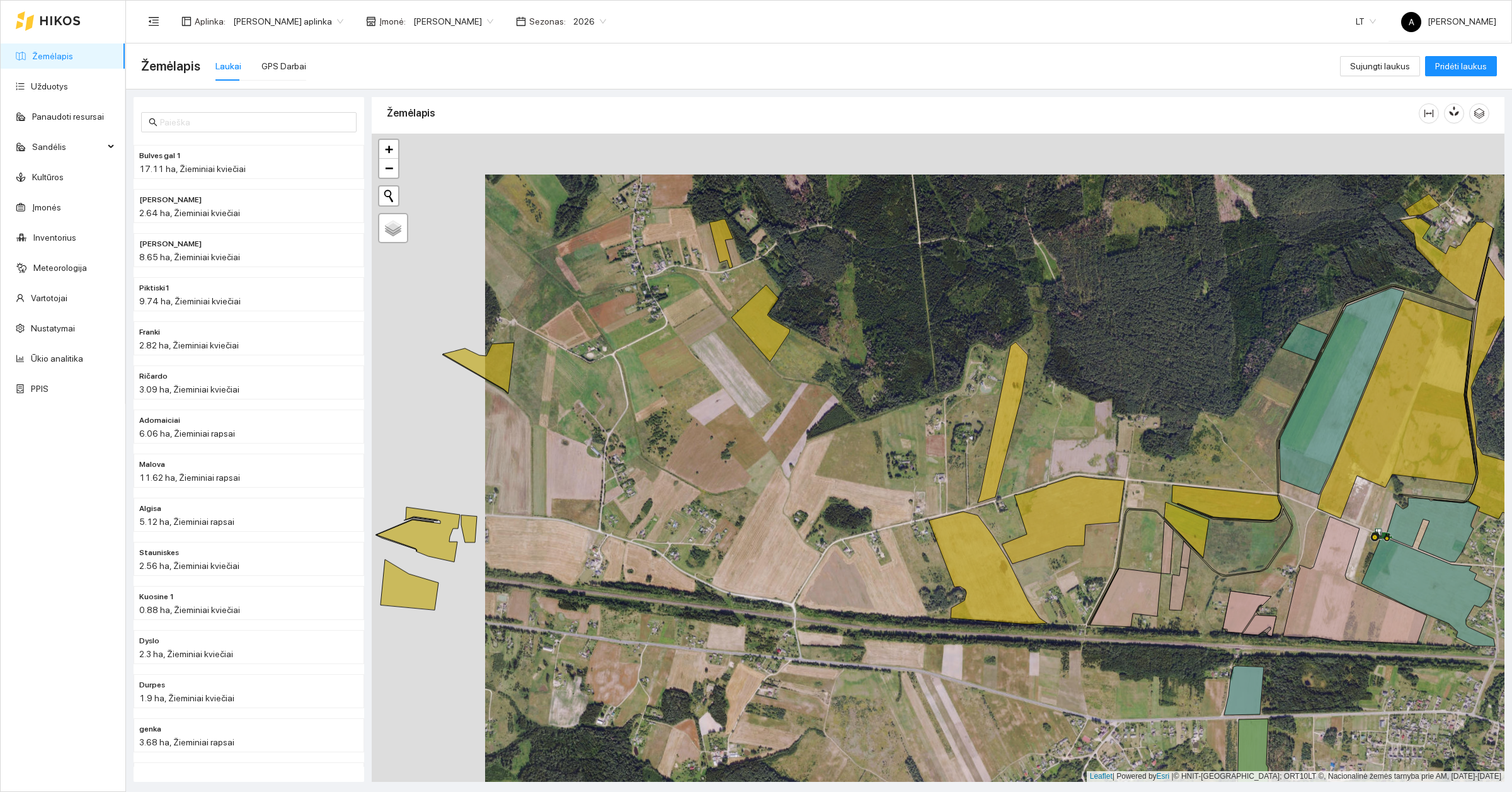
drag, startPoint x: 583, startPoint y: 304, endPoint x: 703, endPoint y: 354, distance: 130.0
click at [699, 337] on div at bounding box center [938, 458] width 1133 height 648
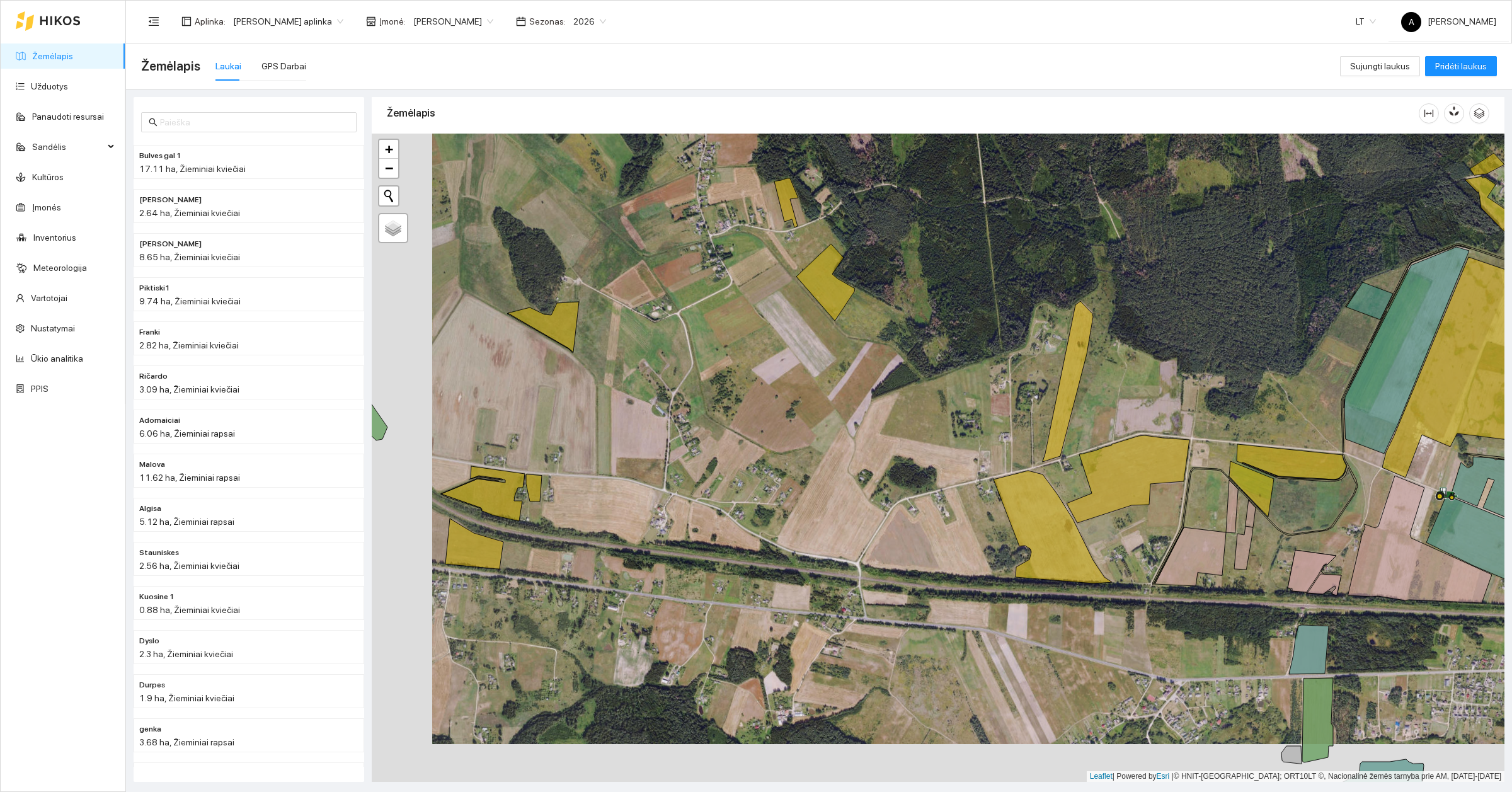
drag, startPoint x: 697, startPoint y: 444, endPoint x: 798, endPoint y: 402, distance: 109.4
click at [798, 402] on div at bounding box center [938, 458] width 1133 height 648
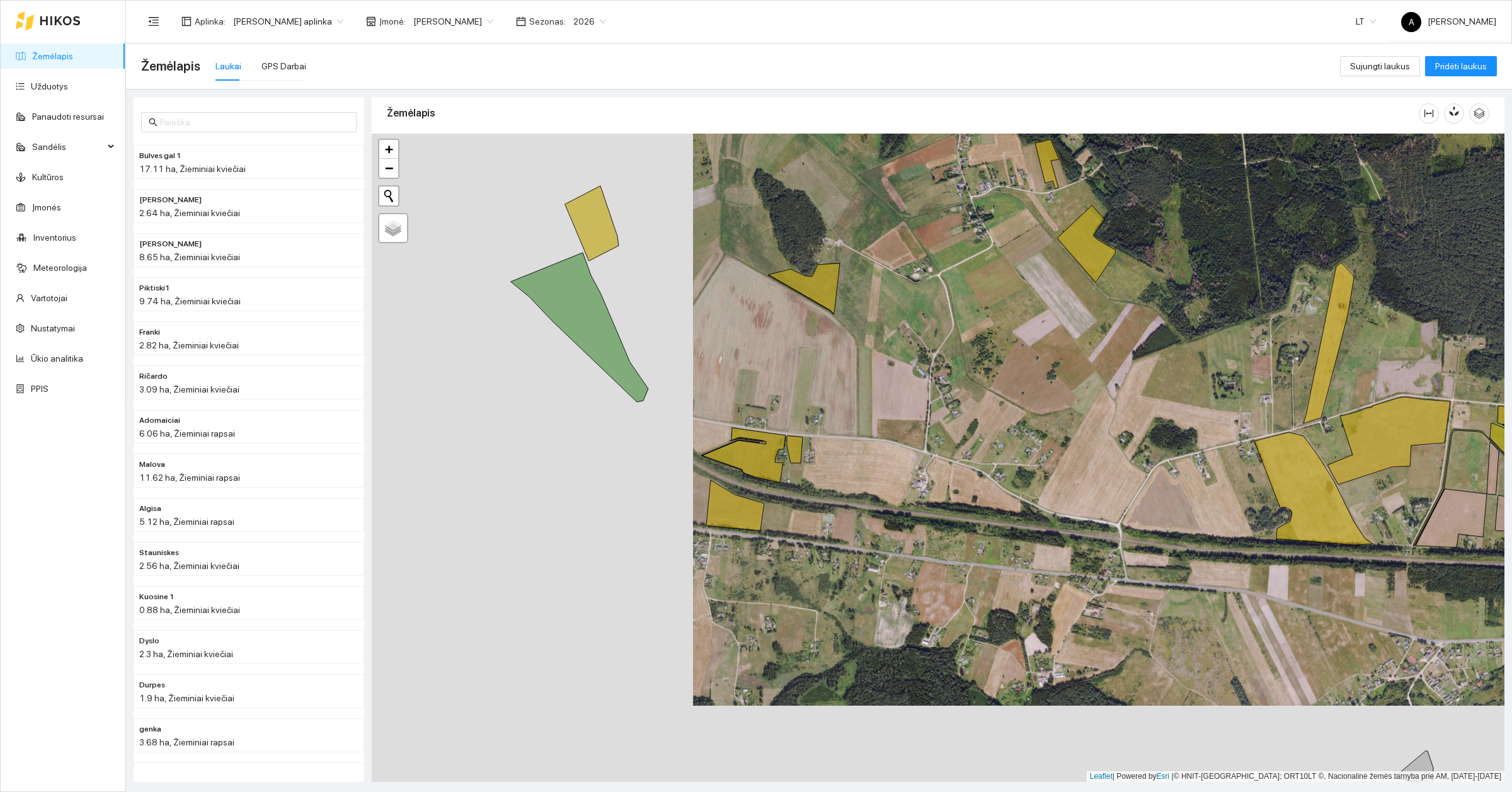
drag, startPoint x: 831, startPoint y: 343, endPoint x: 882, endPoint y: 338, distance: 51.2
click at [882, 338] on div at bounding box center [938, 458] width 1133 height 648
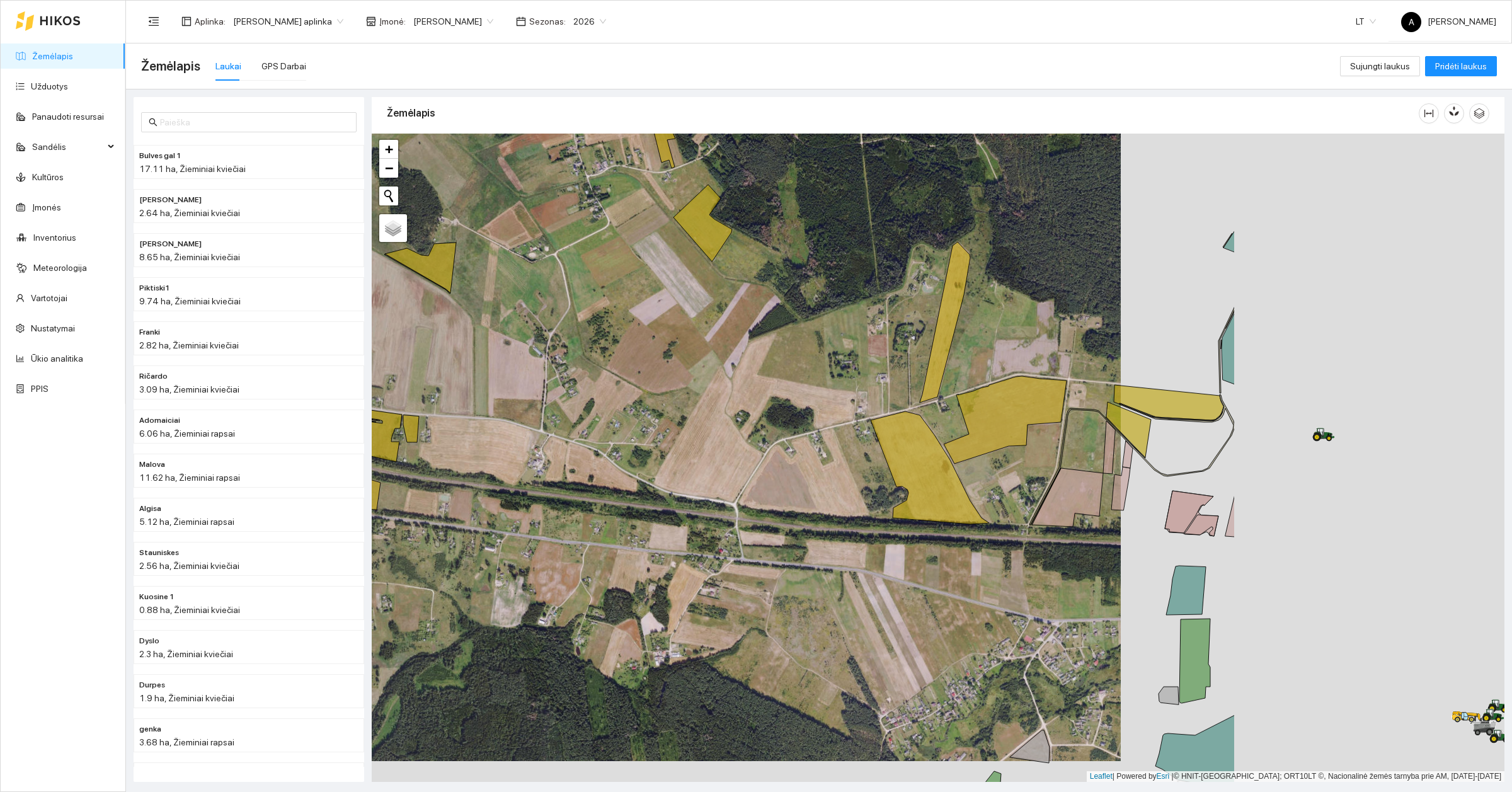
drag, startPoint x: 898, startPoint y: 515, endPoint x: 514, endPoint y: 495, distance: 384.5
click at [514, 495] on div at bounding box center [938, 458] width 1133 height 648
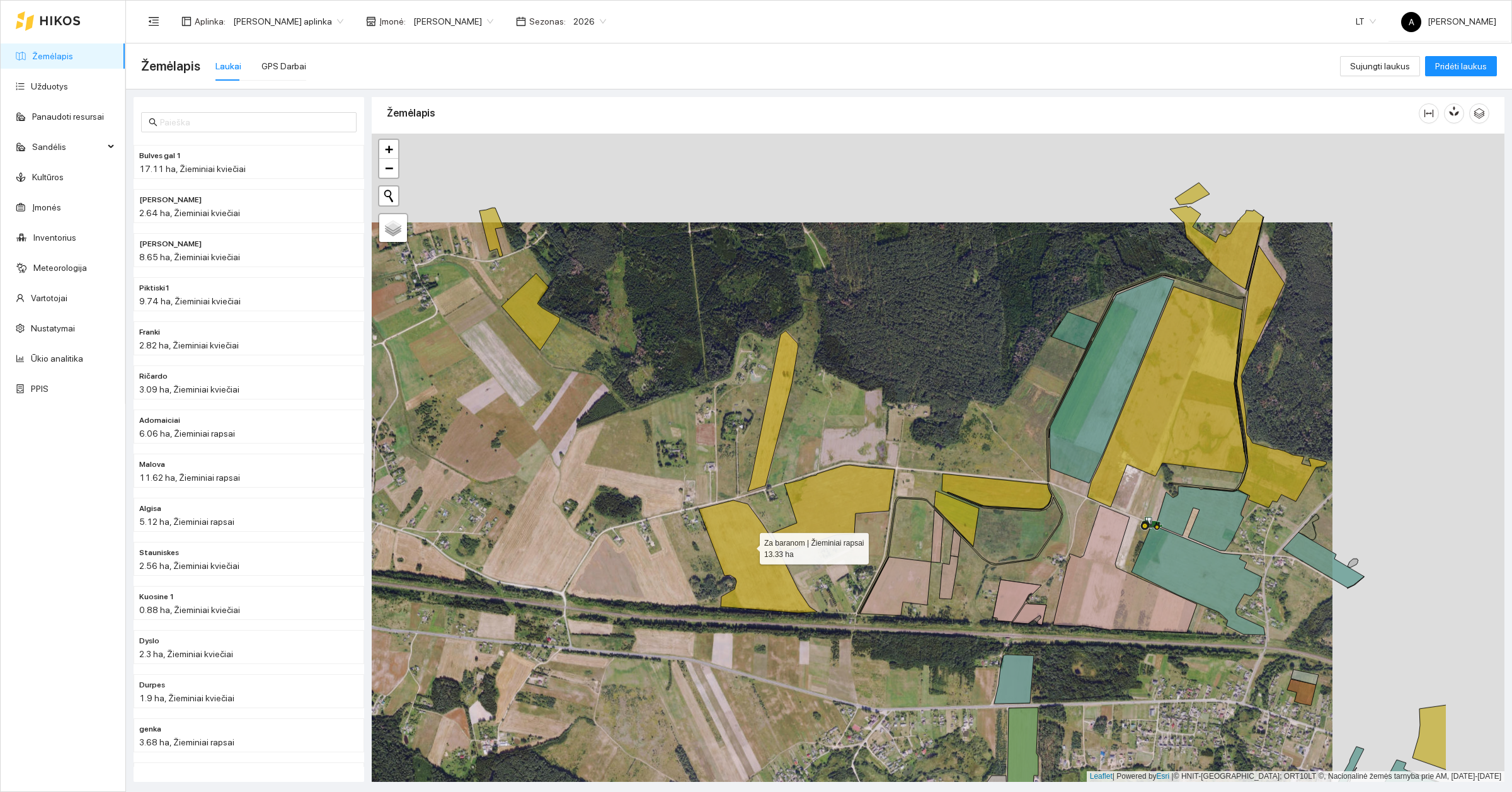
drag, startPoint x: 838, startPoint y: 508, endPoint x: 622, endPoint y: 558, distance: 221.7
click at [698, 558] on icon at bounding box center [758, 556] width 119 height 112
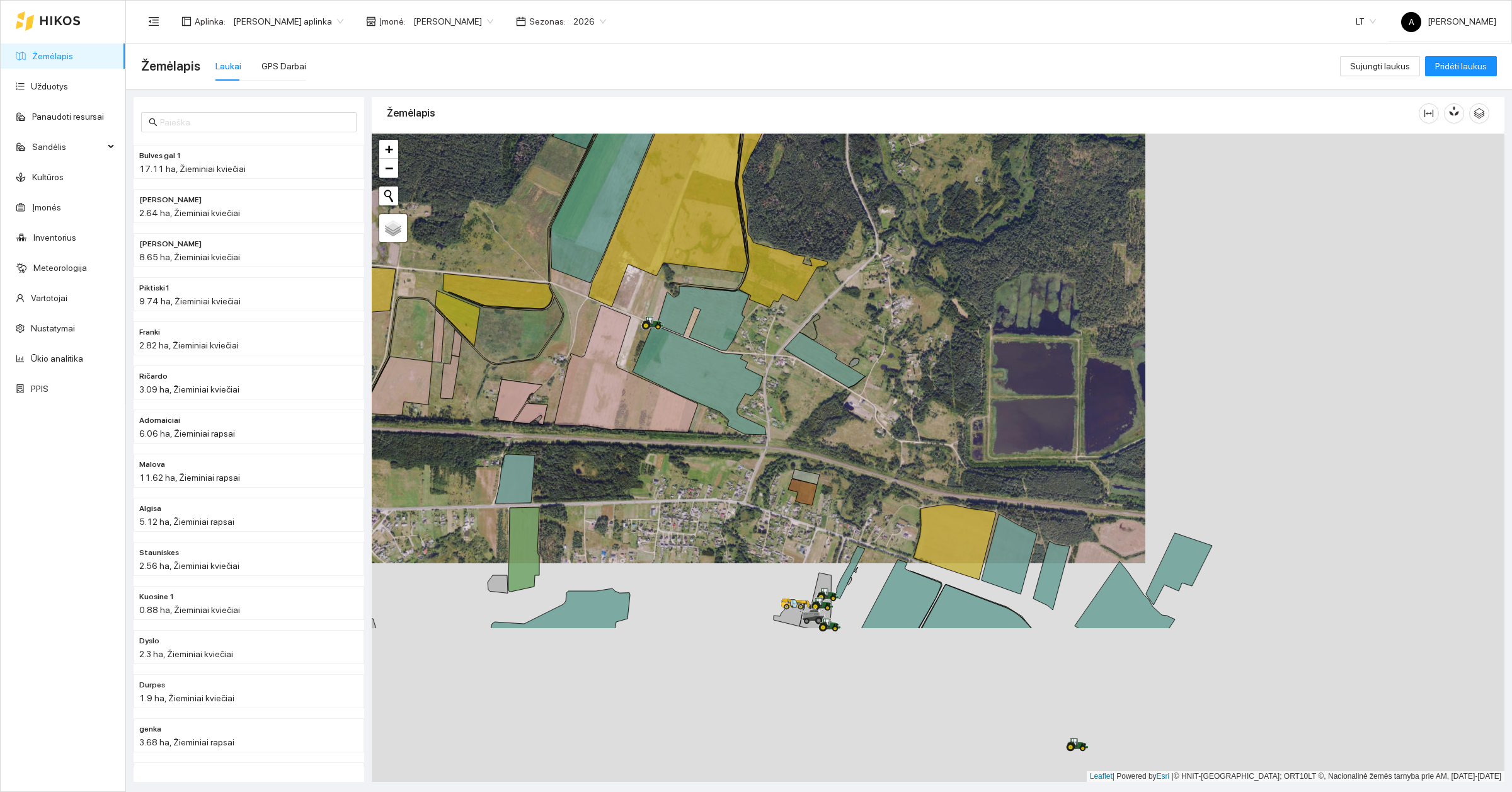
drag, startPoint x: 1224, startPoint y: 553, endPoint x: 862, endPoint y: 325, distance: 427.8
click at [861, 326] on div at bounding box center [938, 458] width 1133 height 648
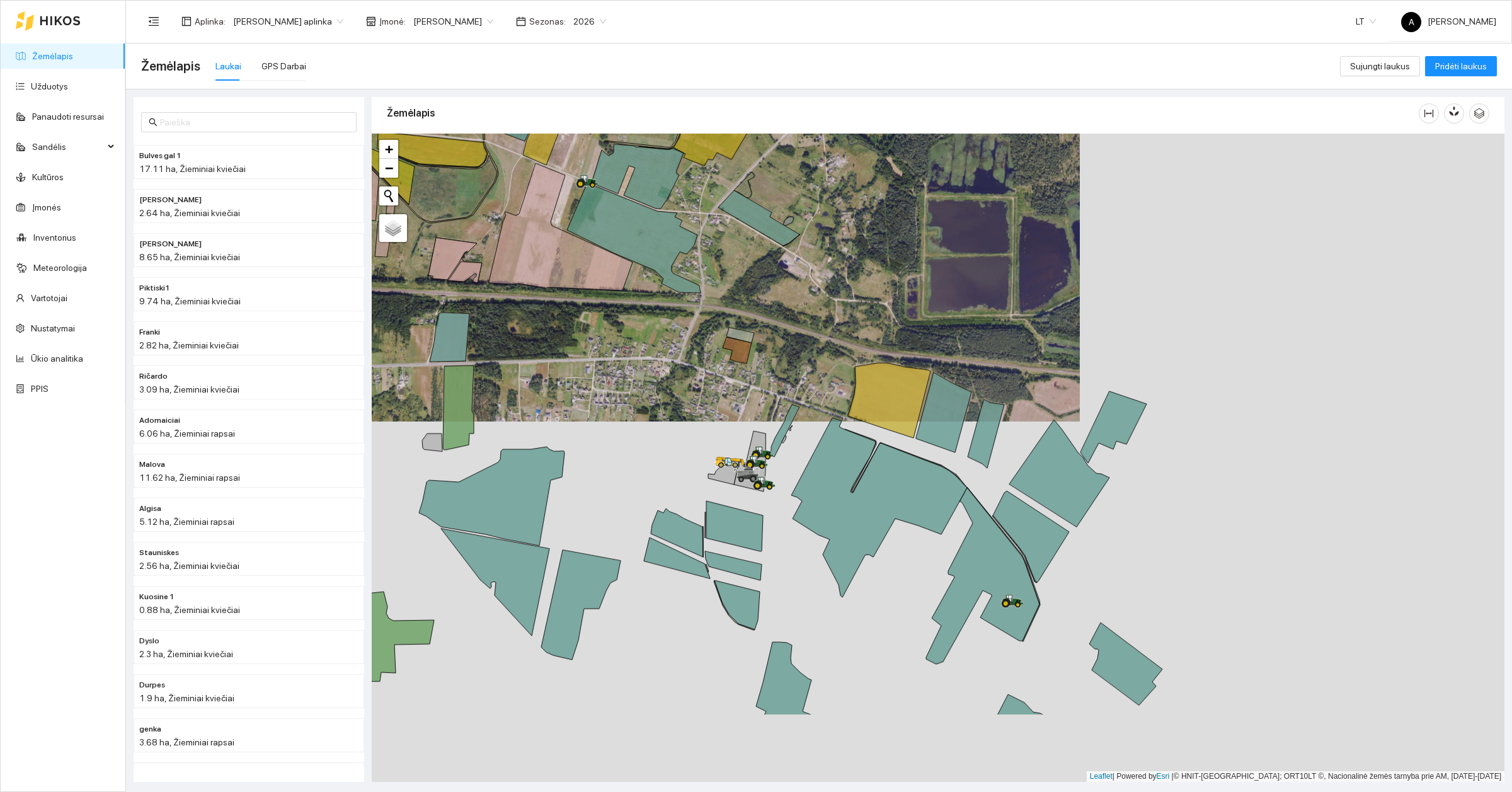
drag, startPoint x: 922, startPoint y: 449, endPoint x: 860, endPoint y: 316, distance: 146.7
click at [860, 316] on div at bounding box center [938, 458] width 1133 height 648
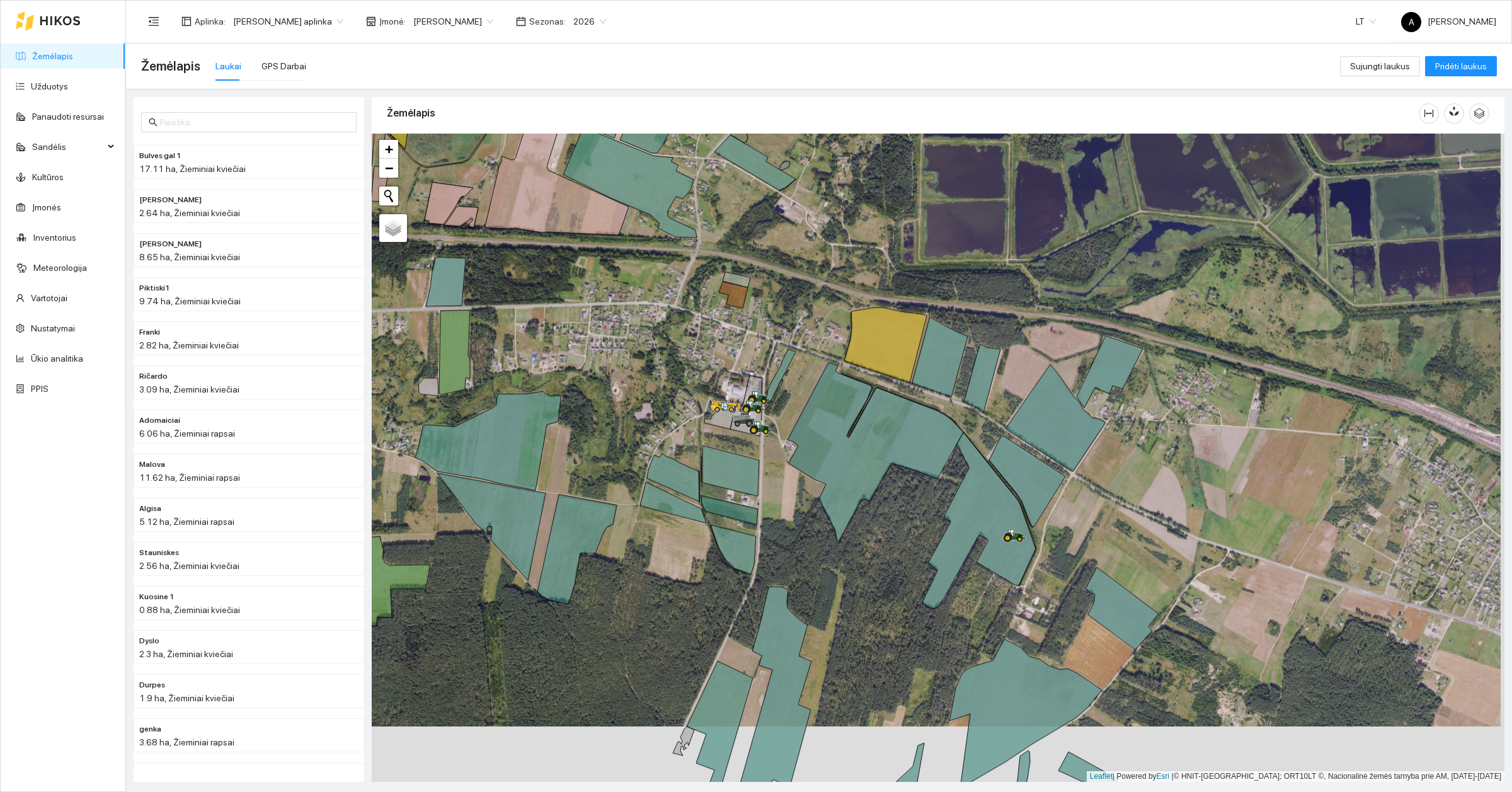
drag, startPoint x: 1013, startPoint y: 327, endPoint x: 1008, endPoint y: 265, distance: 62.2
click at [1008, 265] on div at bounding box center [938, 458] width 1133 height 648
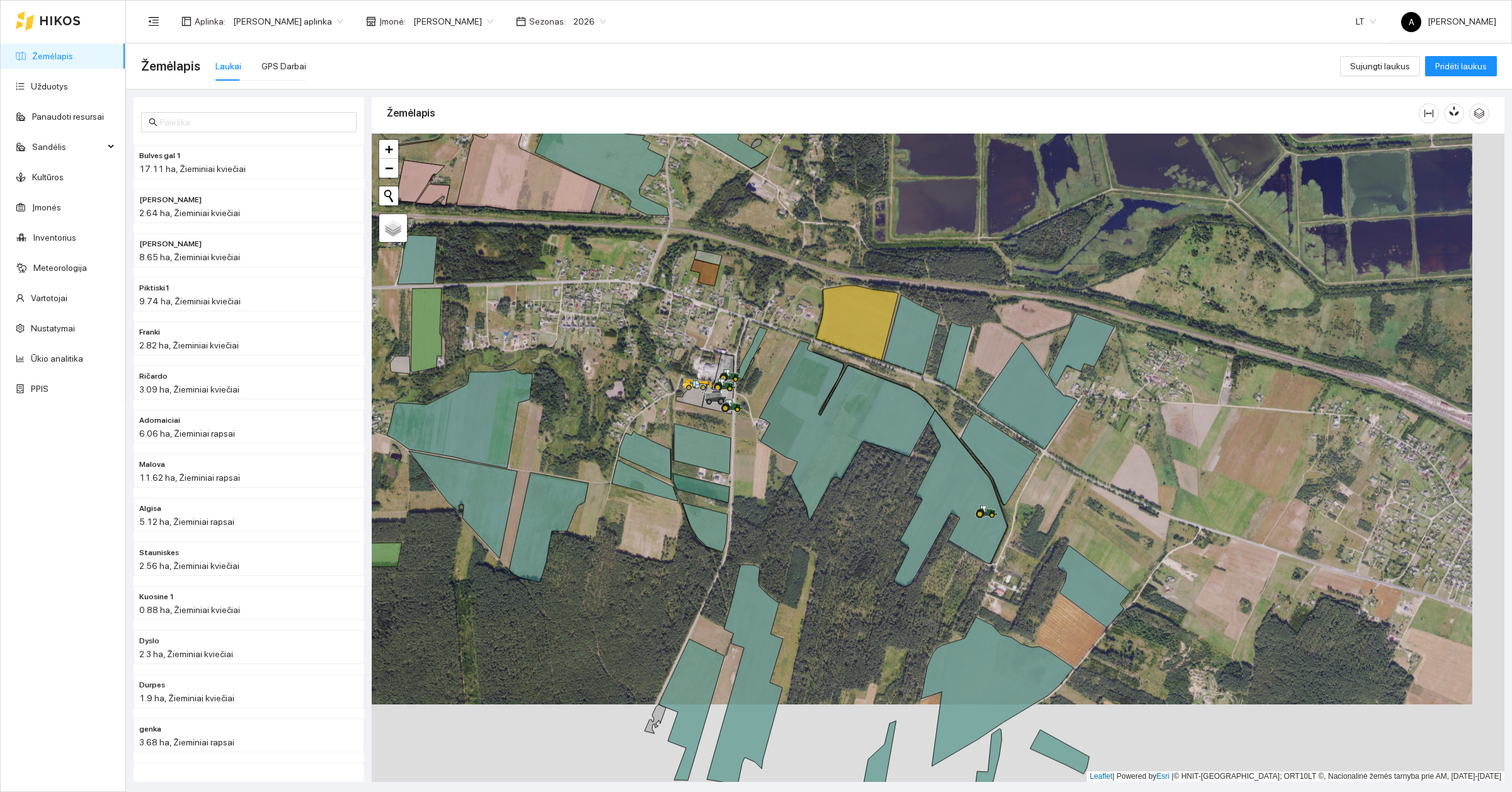
drag, startPoint x: 1109, startPoint y: 317, endPoint x: 1078, endPoint y: 296, distance: 37.4
click at [1078, 296] on div at bounding box center [938, 458] width 1133 height 648
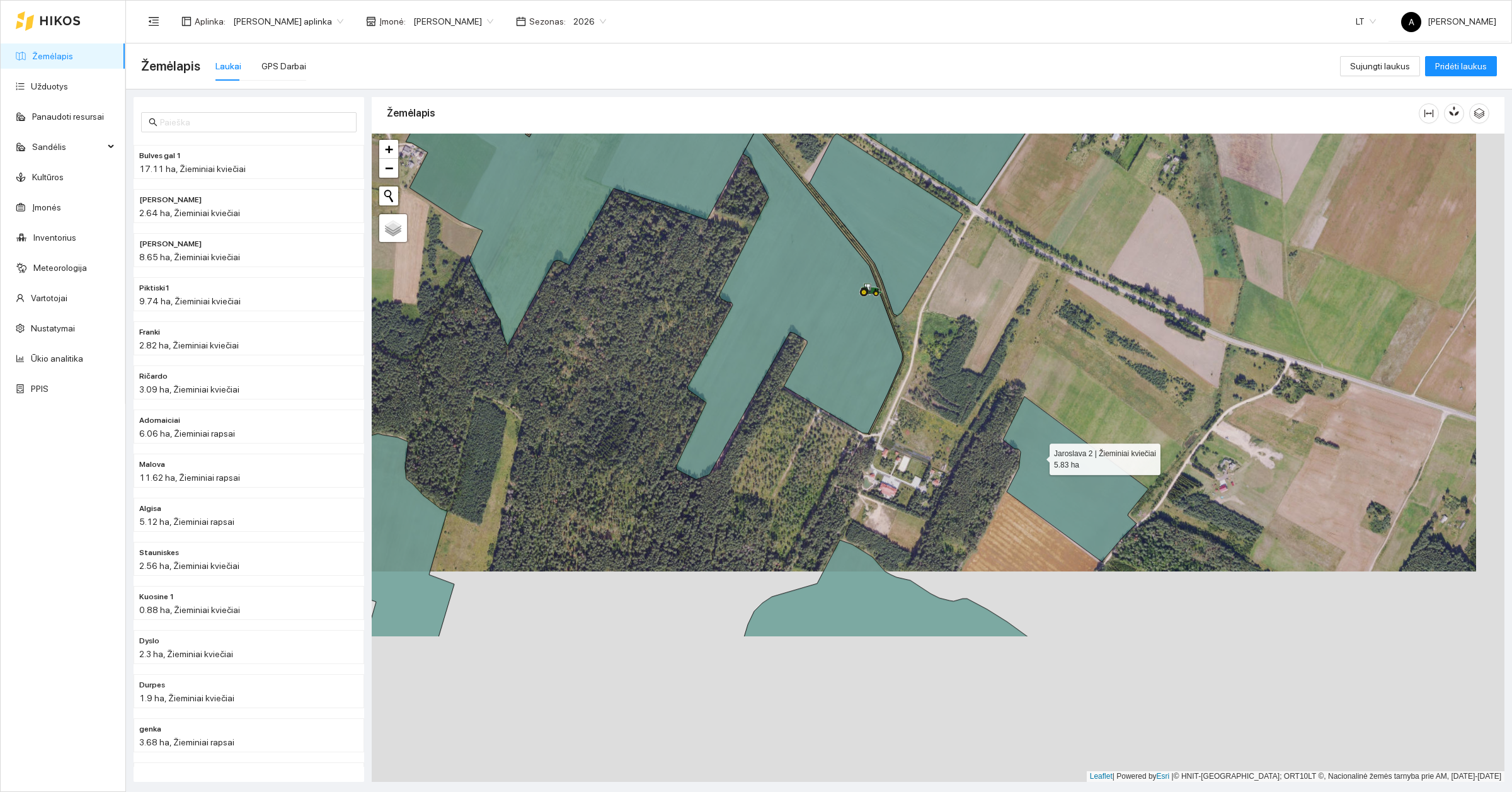
drag, startPoint x: 1067, startPoint y: 669, endPoint x: 1038, endPoint y: 454, distance: 216.9
click at [1038, 454] on icon at bounding box center [1076, 479] width 145 height 165
